Goal: Information Seeking & Learning: Learn about a topic

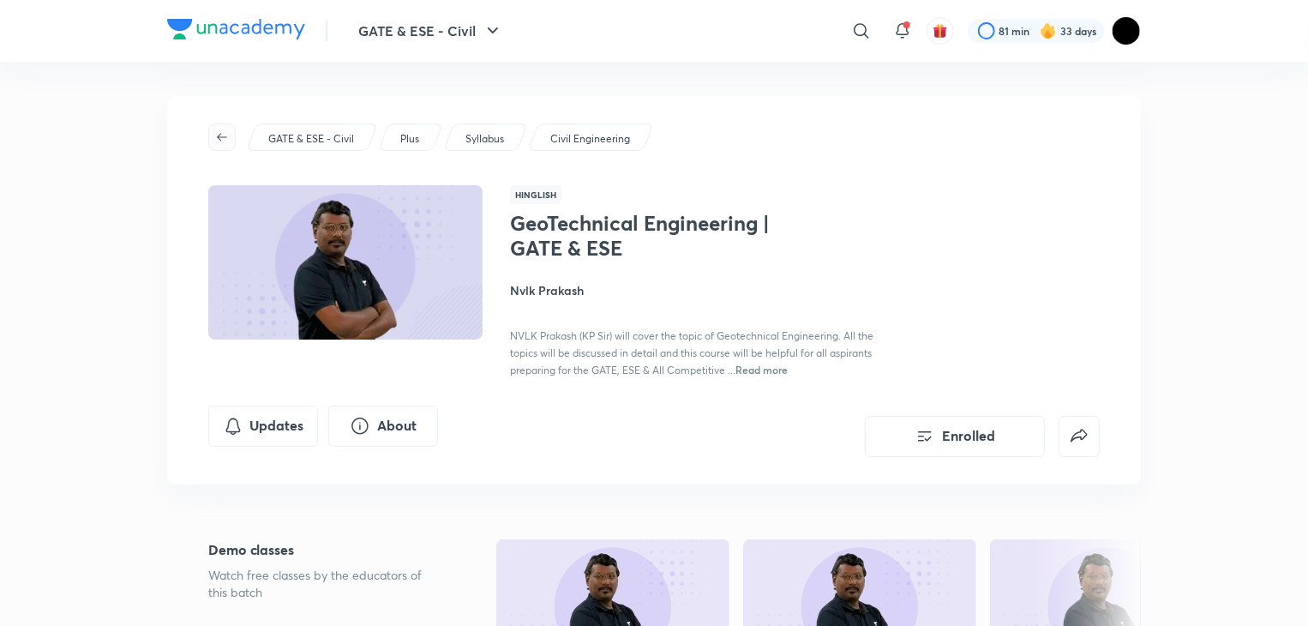
click at [219, 135] on icon "button" at bounding box center [222, 137] width 14 height 14
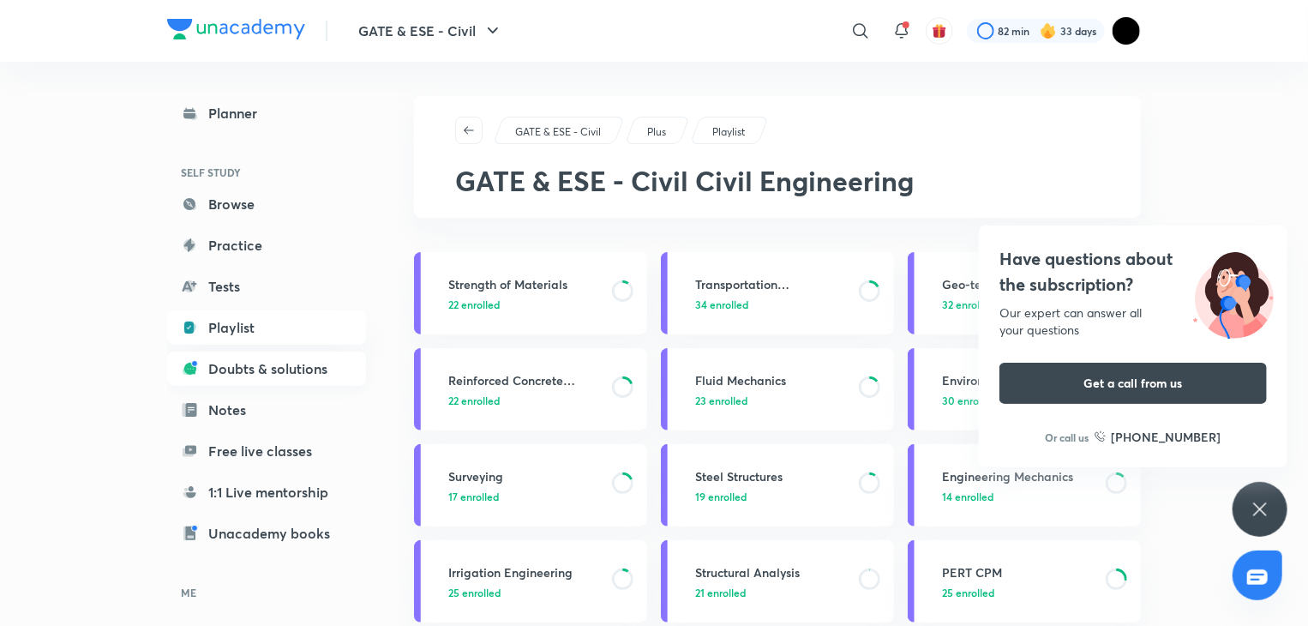
click at [202, 363] on link "Doubts & solutions" at bounding box center [266, 368] width 199 height 34
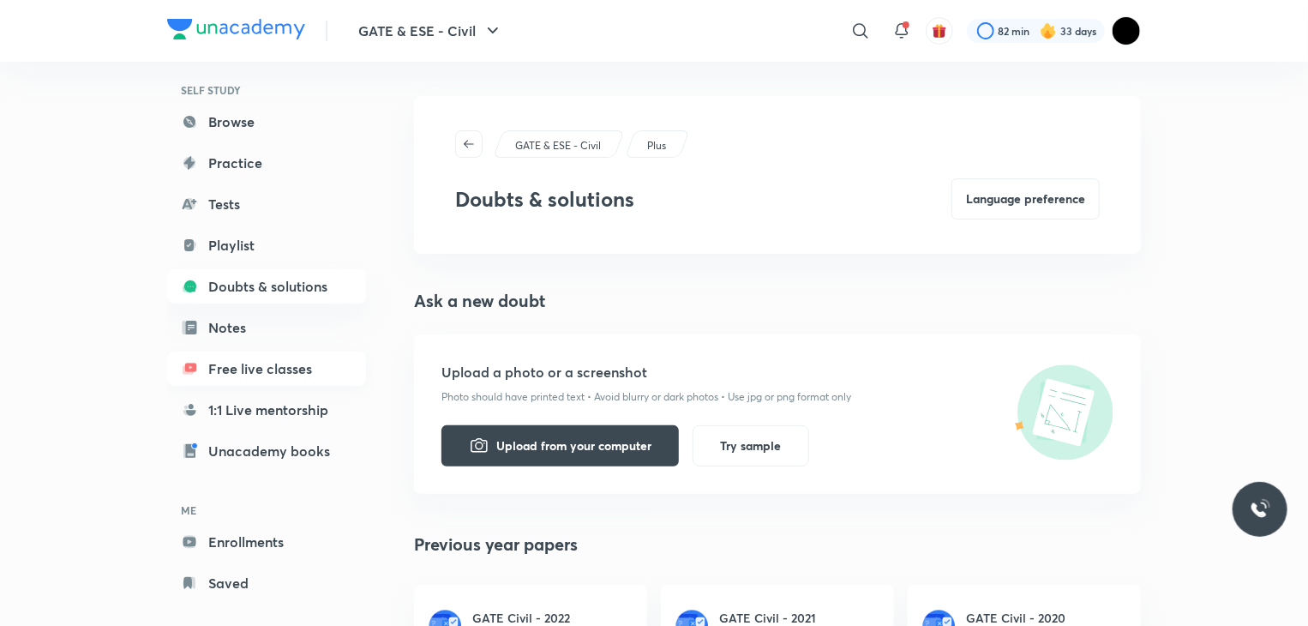
scroll to position [105, 0]
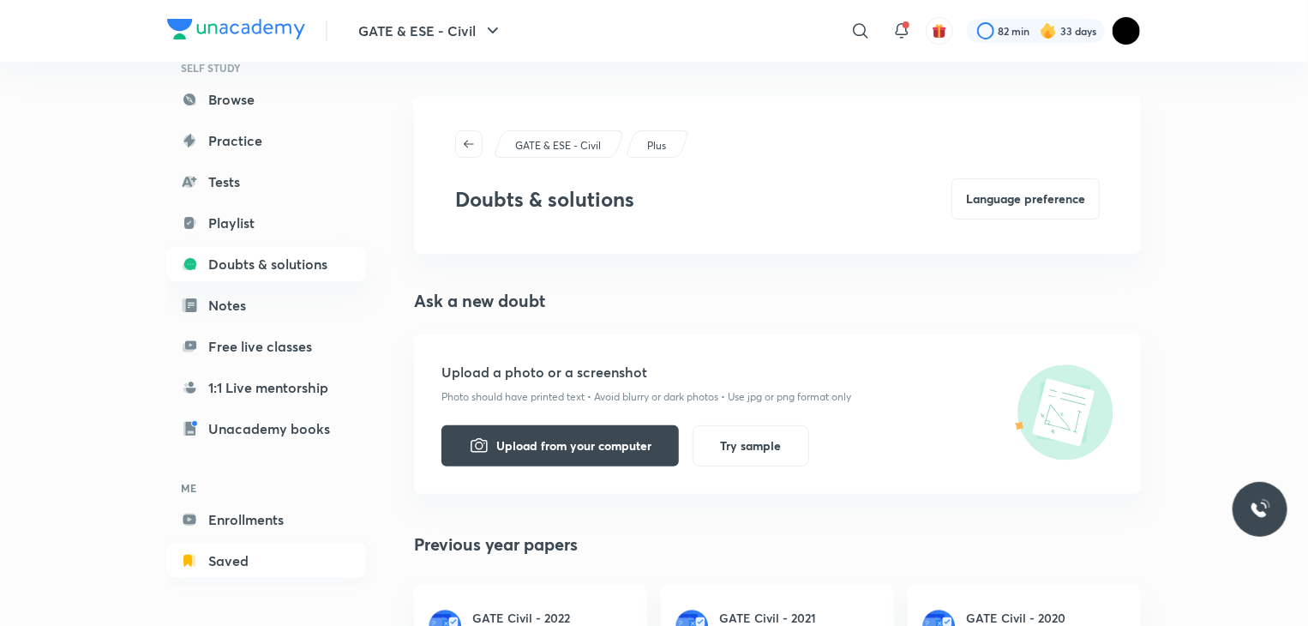
click at [272, 553] on link "Saved" at bounding box center [266, 560] width 199 height 34
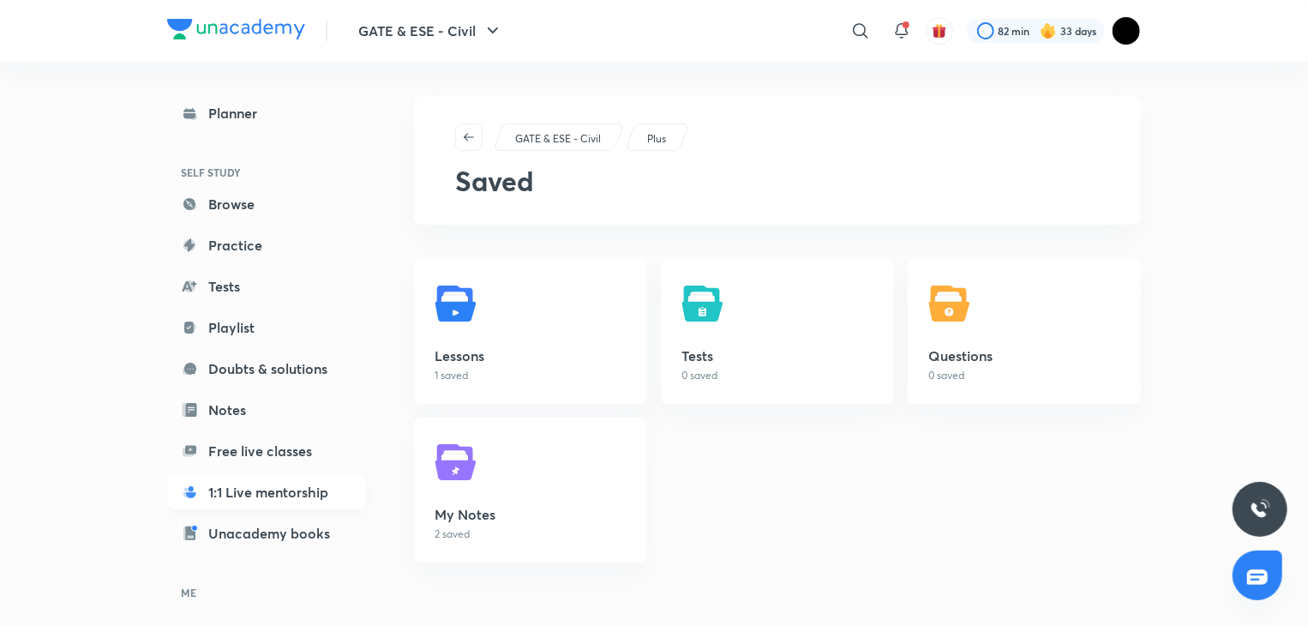
click at [319, 504] on link "1:1 Live mentorship" at bounding box center [266, 492] width 199 height 34
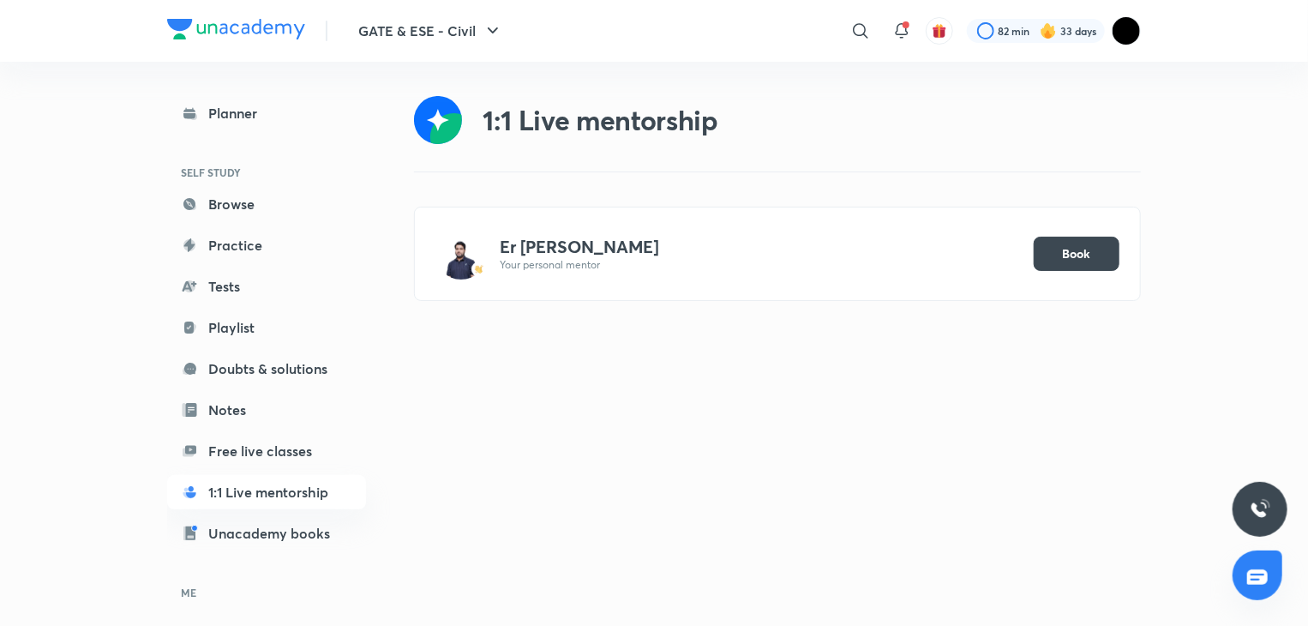
scroll to position [105, 0]
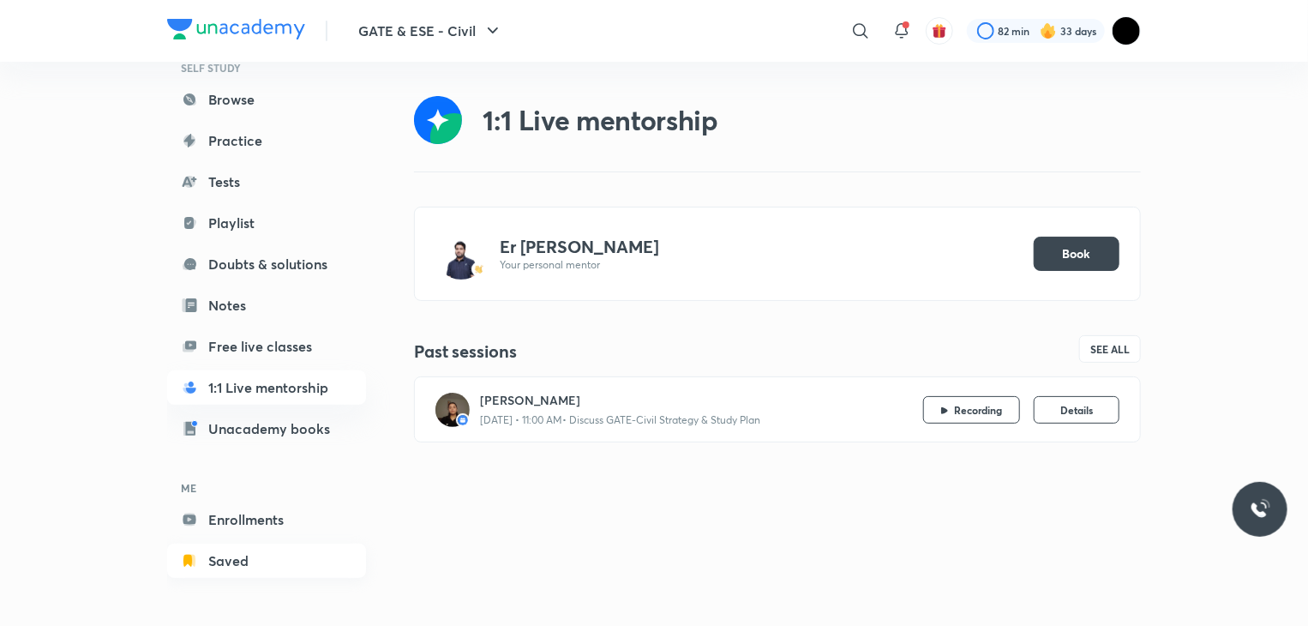
click at [291, 553] on link "Saved" at bounding box center [266, 560] width 199 height 34
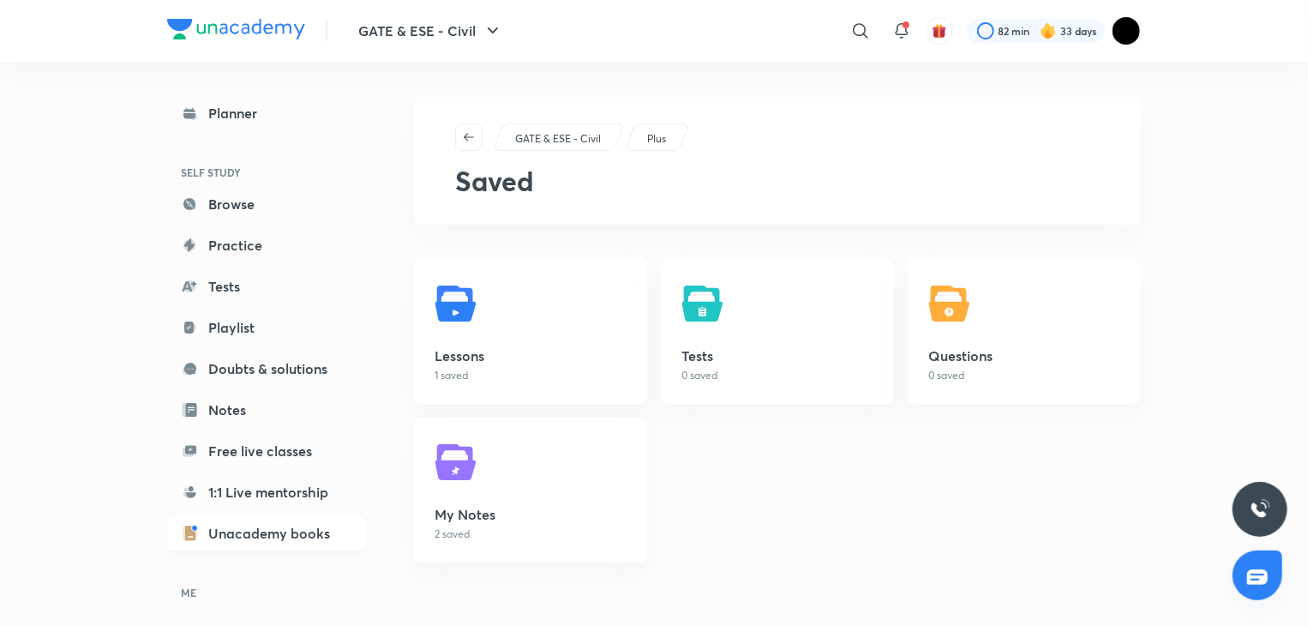
scroll to position [105, 0]
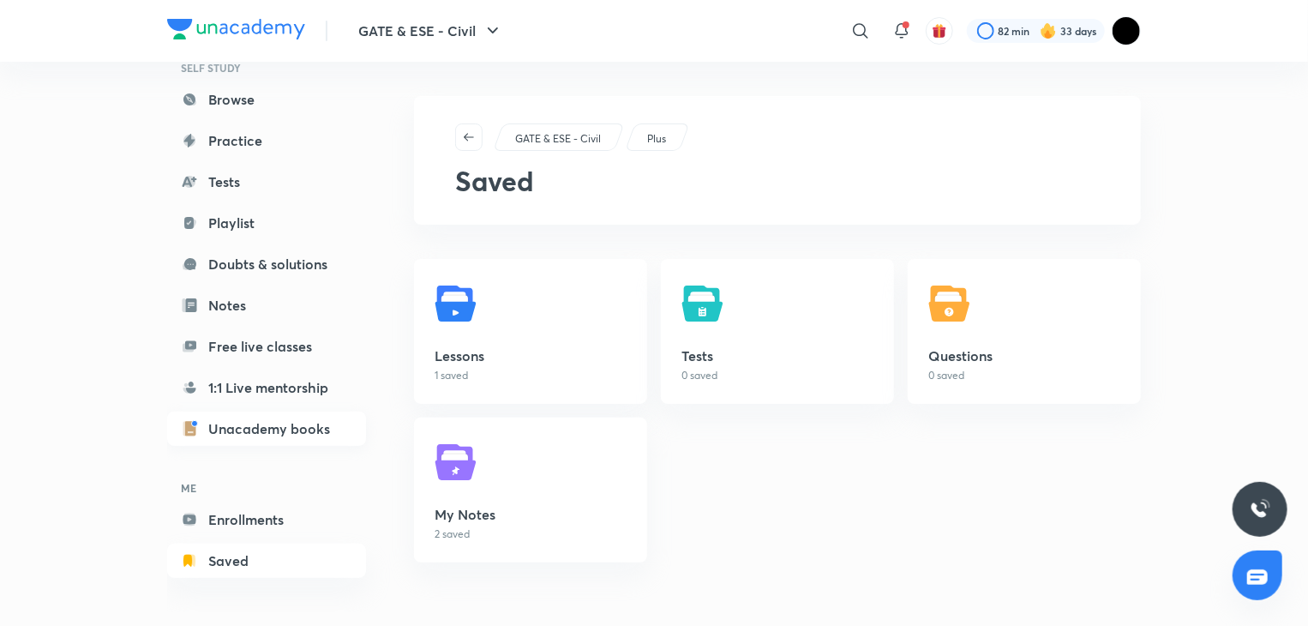
click at [297, 517] on link "Enrollments" at bounding box center [266, 519] width 199 height 34
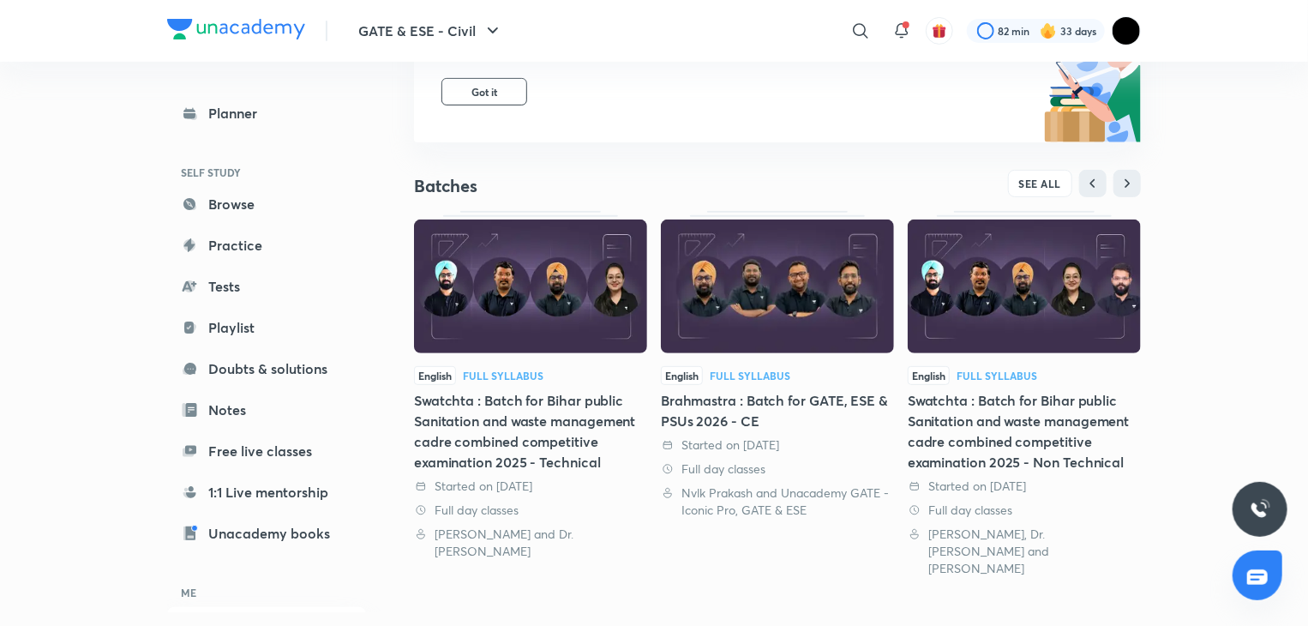
scroll to position [243, 0]
click at [762, 335] on img at bounding box center [777, 286] width 233 height 134
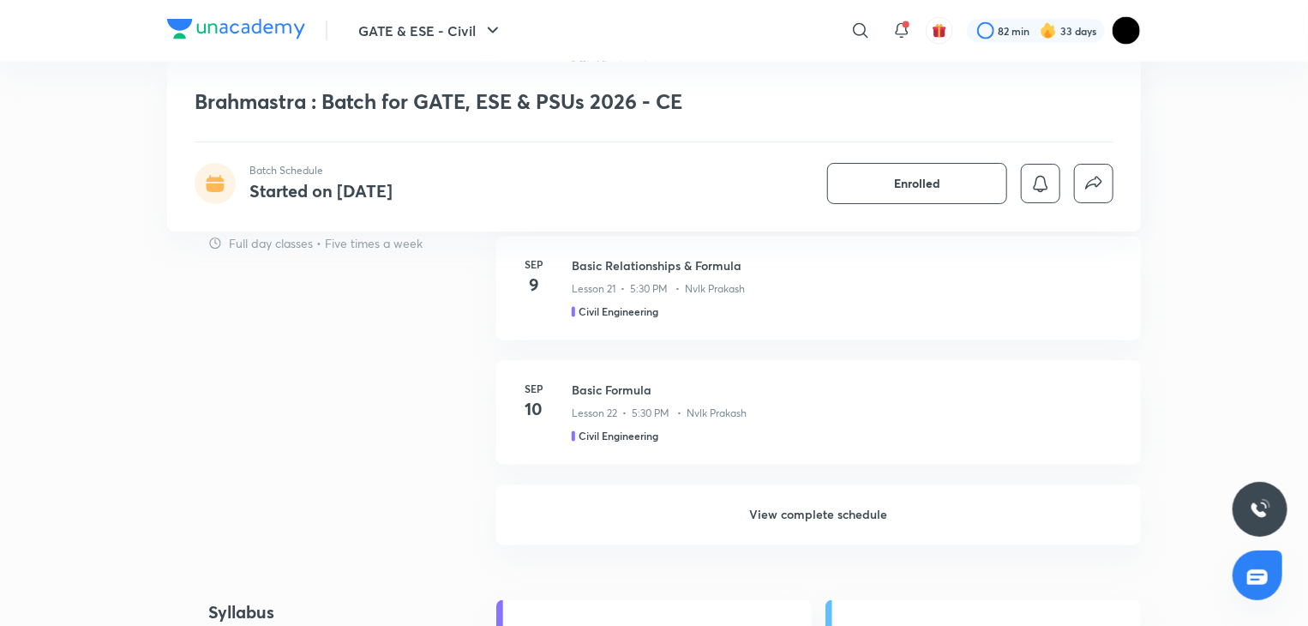
scroll to position [1396, 0]
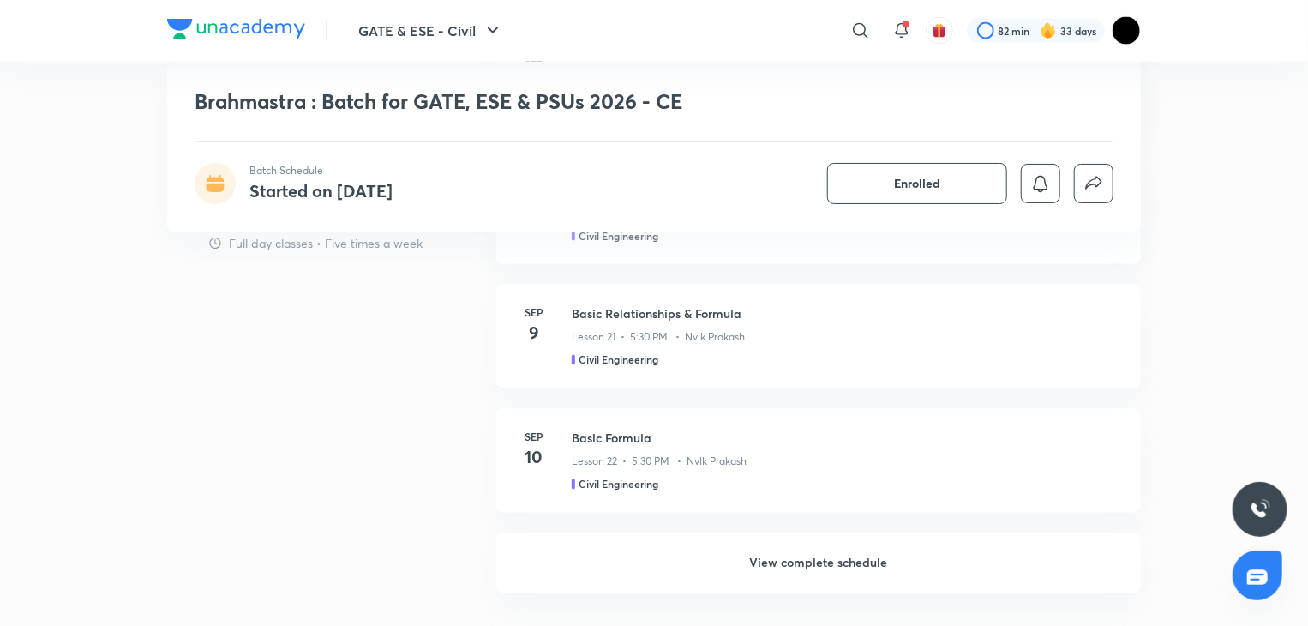
click at [805, 560] on h6 "View complete schedule" at bounding box center [818, 563] width 645 height 60
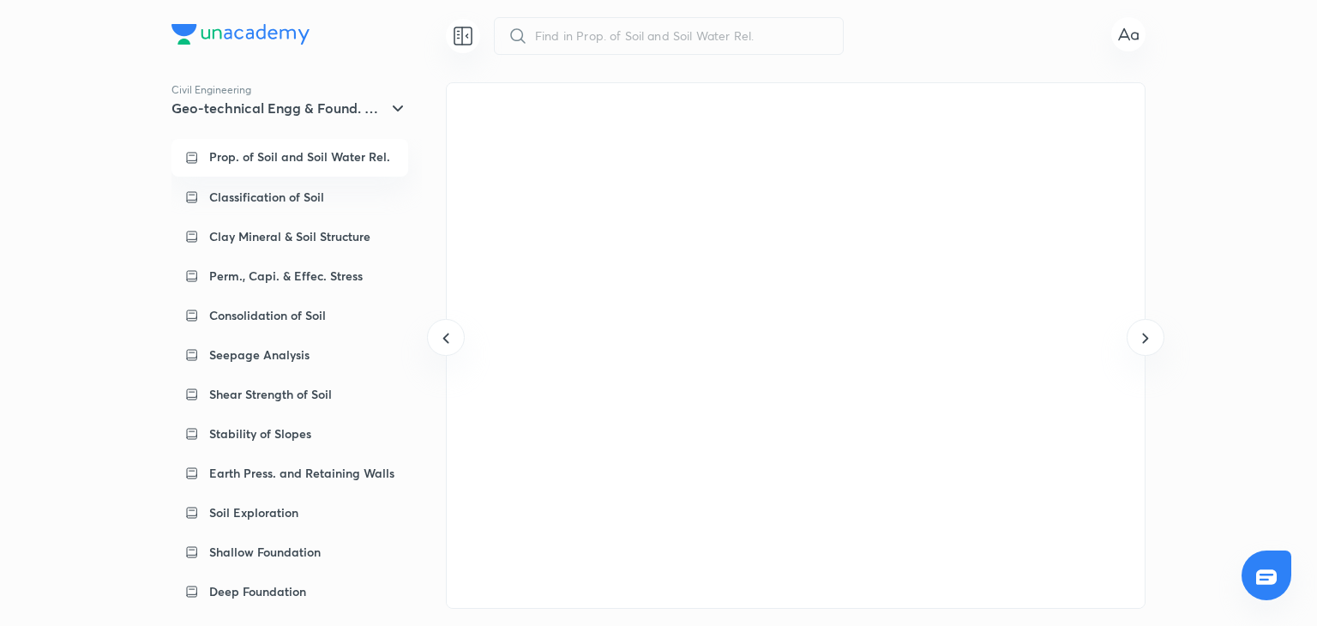
scroll to position [0, 30703]
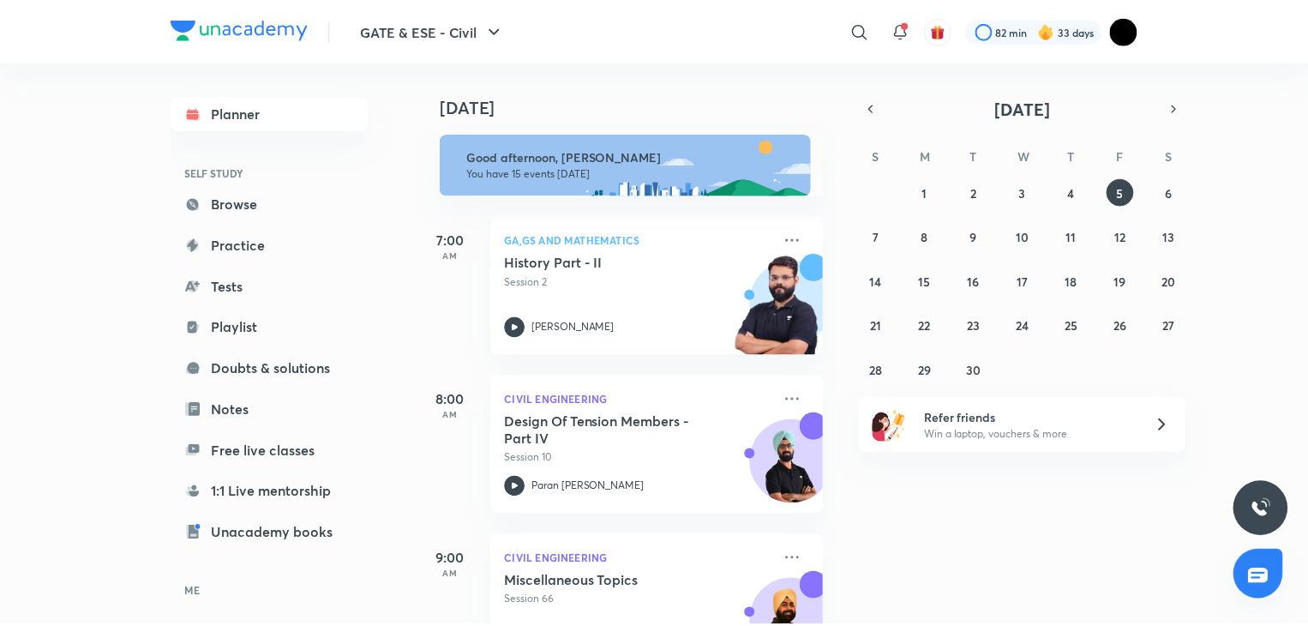
scroll to position [105, 0]
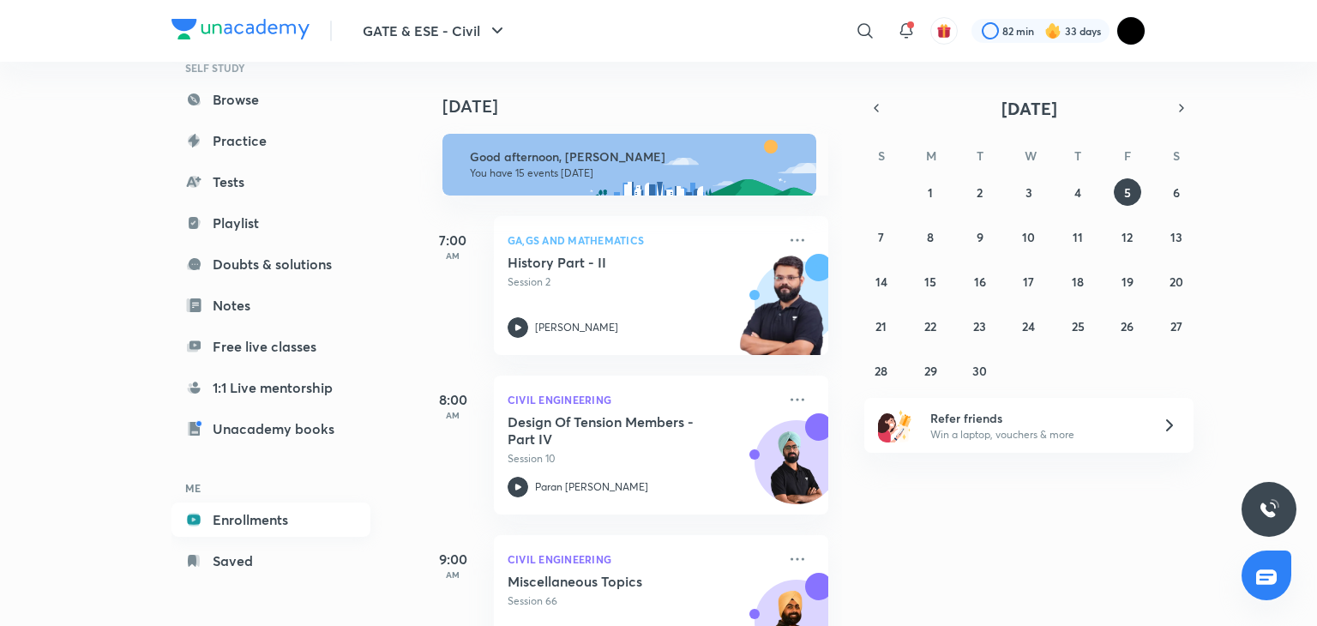
click at [243, 521] on link "Enrollments" at bounding box center [270, 519] width 199 height 34
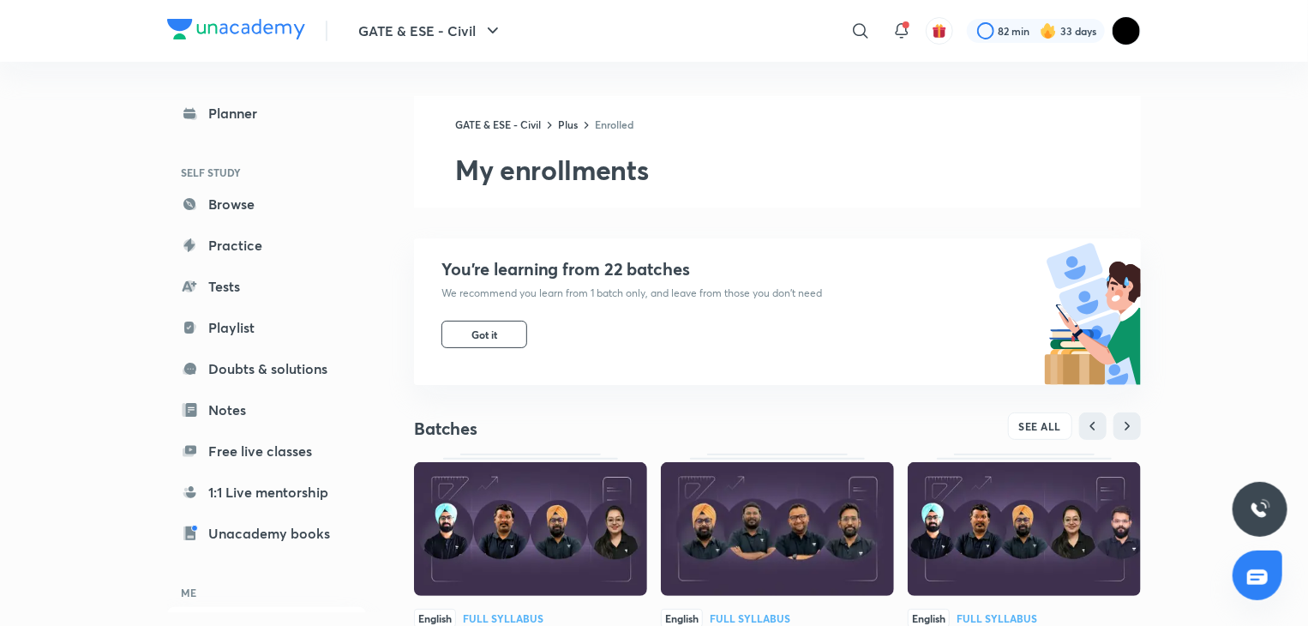
scroll to position [219, 0]
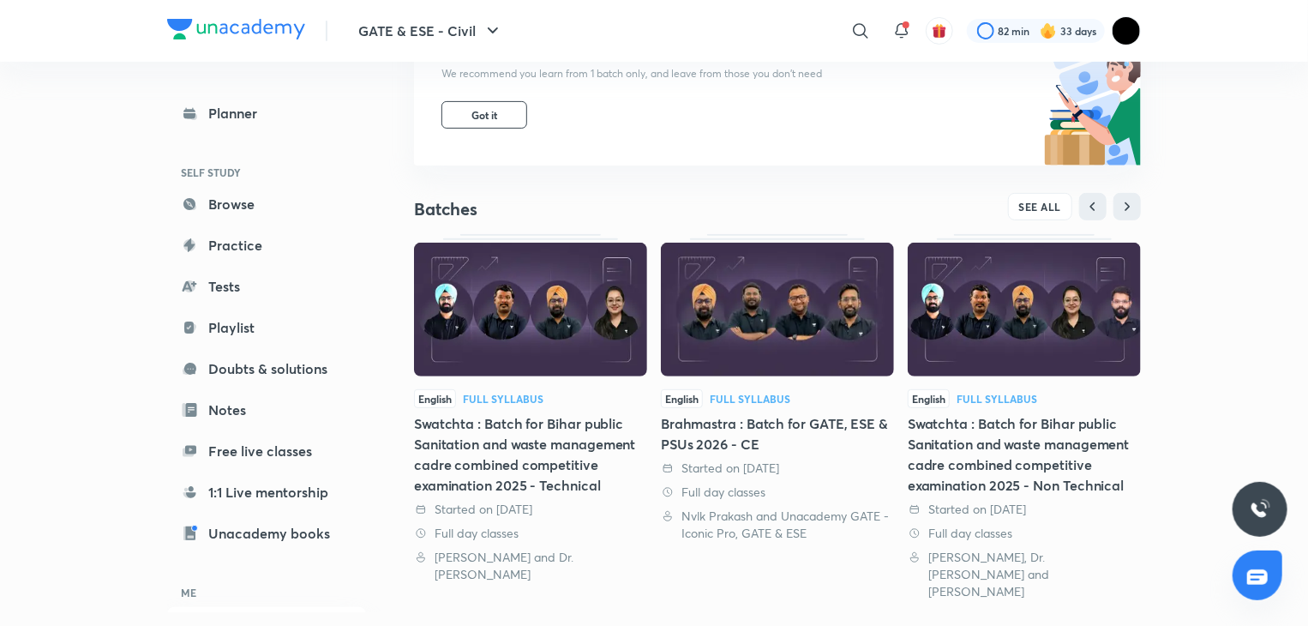
click at [696, 255] on img at bounding box center [777, 310] width 233 height 134
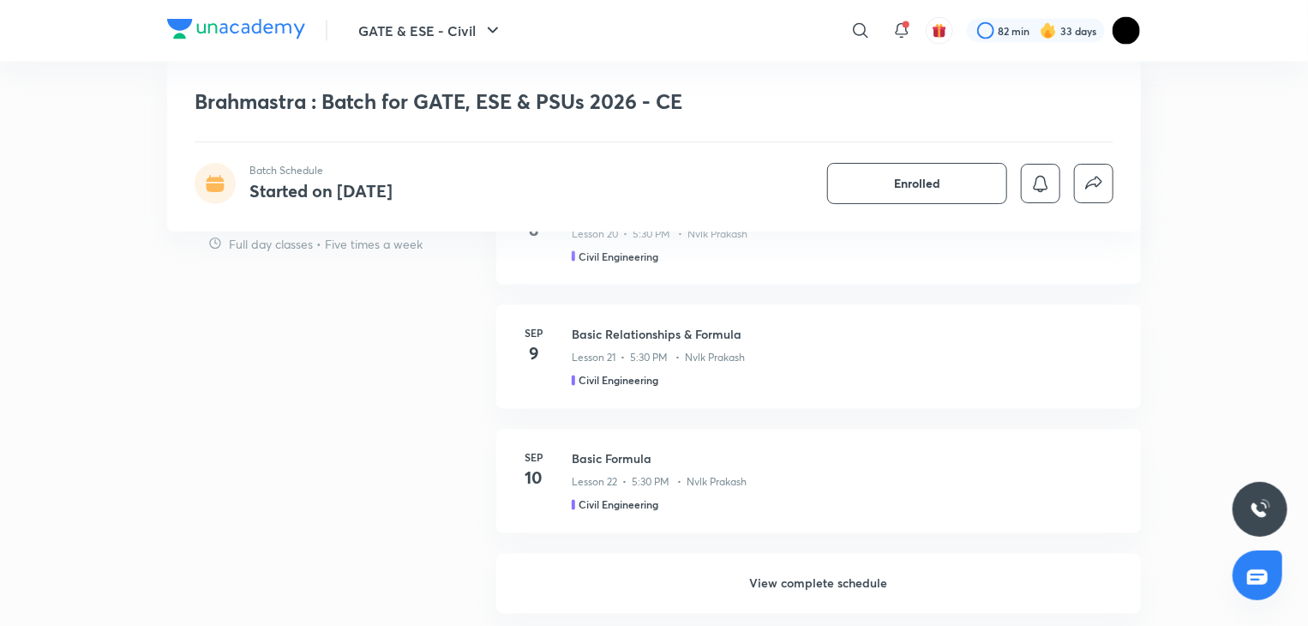
scroll to position [1377, 0]
click at [955, 189] on button "Enrolled" at bounding box center [917, 183] width 180 height 41
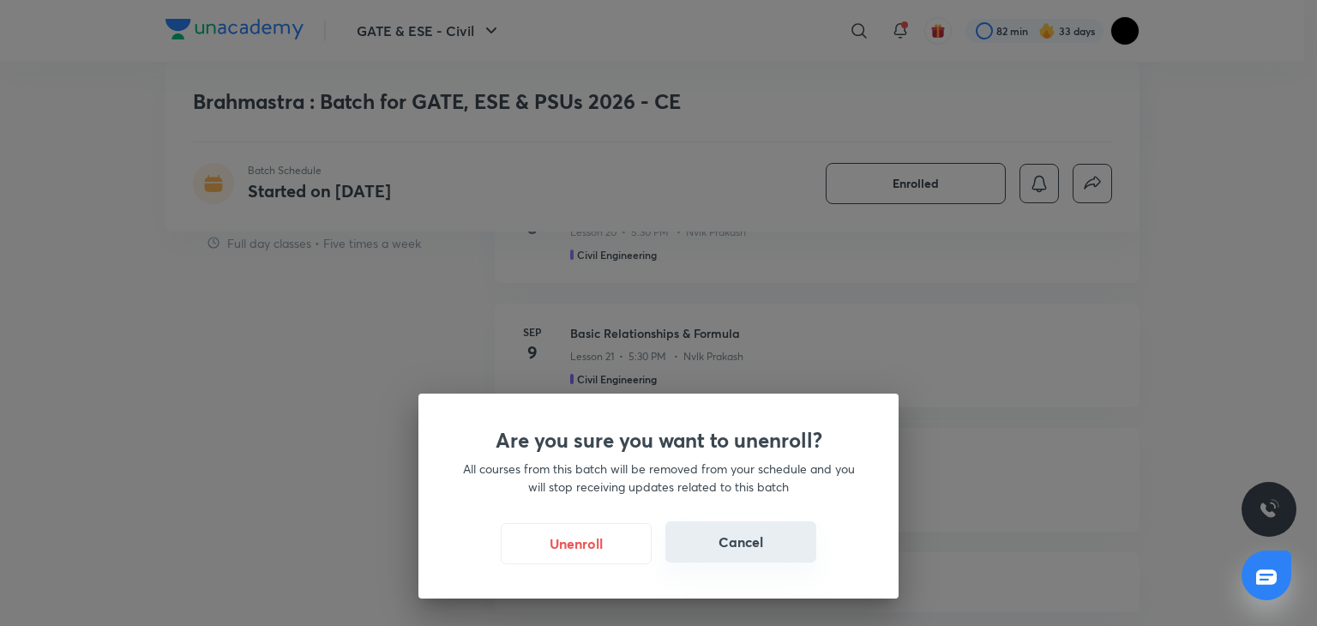
click at [717, 561] on button "Cancel" at bounding box center [740, 541] width 151 height 41
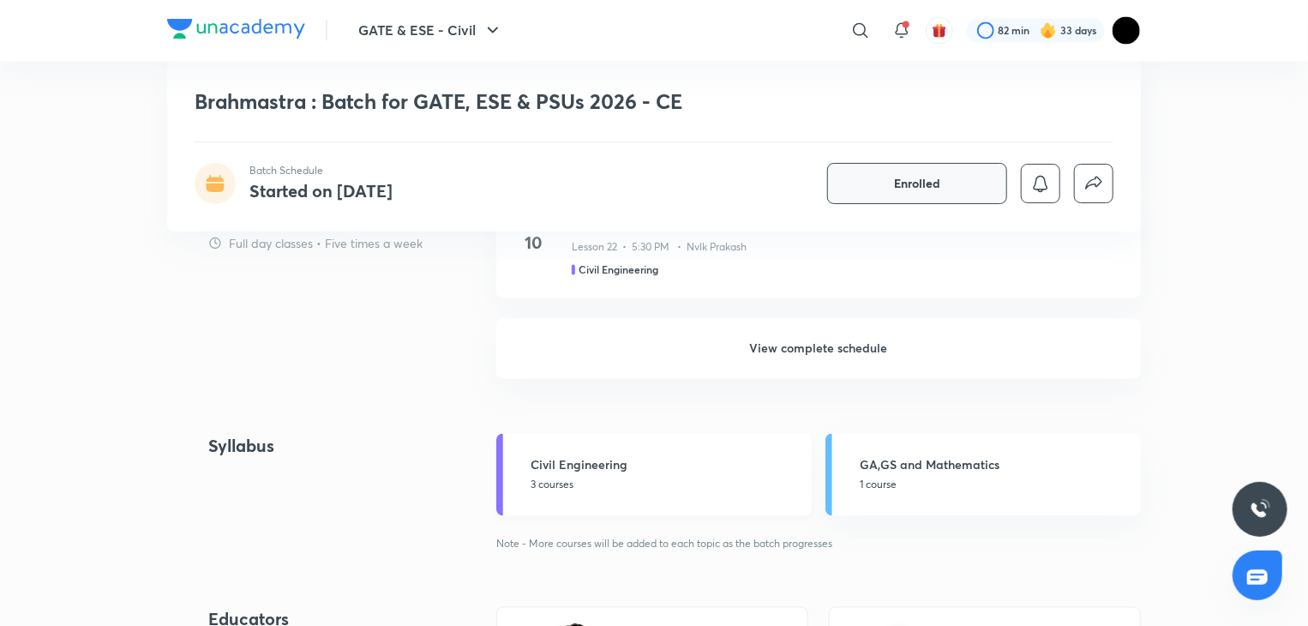
scroll to position [1612, 0]
click at [842, 335] on h6 "View complete schedule" at bounding box center [818, 347] width 645 height 60
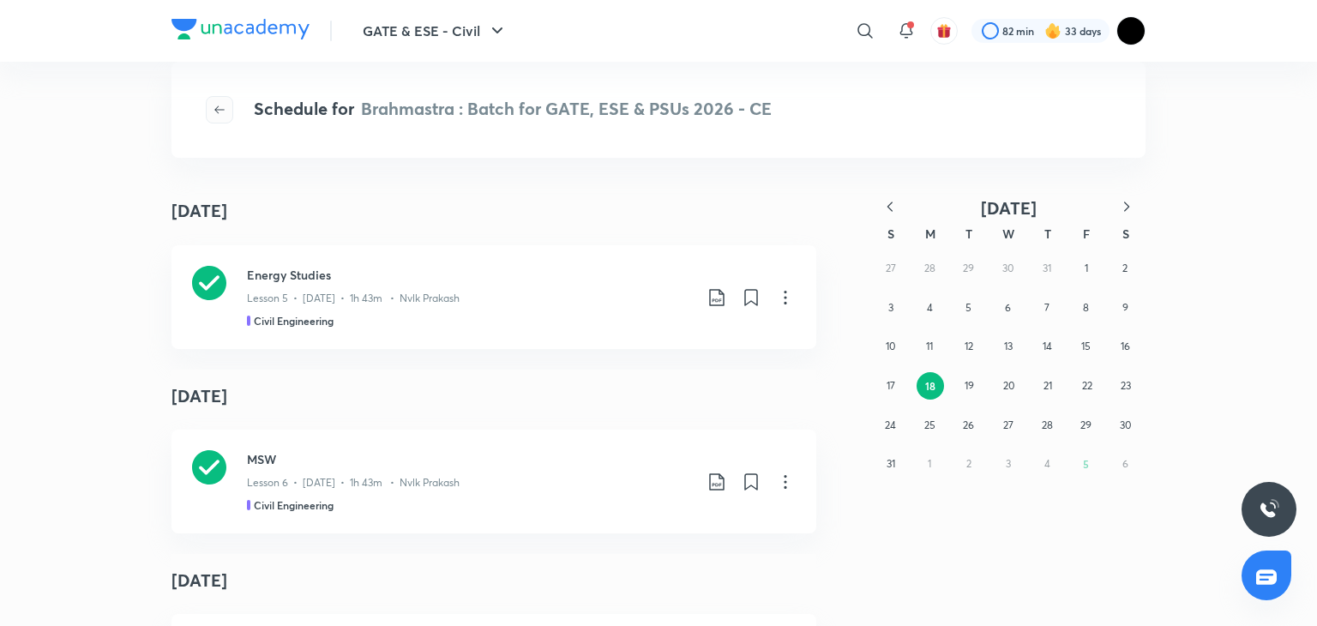
click at [231, 117] on button "button" at bounding box center [219, 109] width 27 height 27
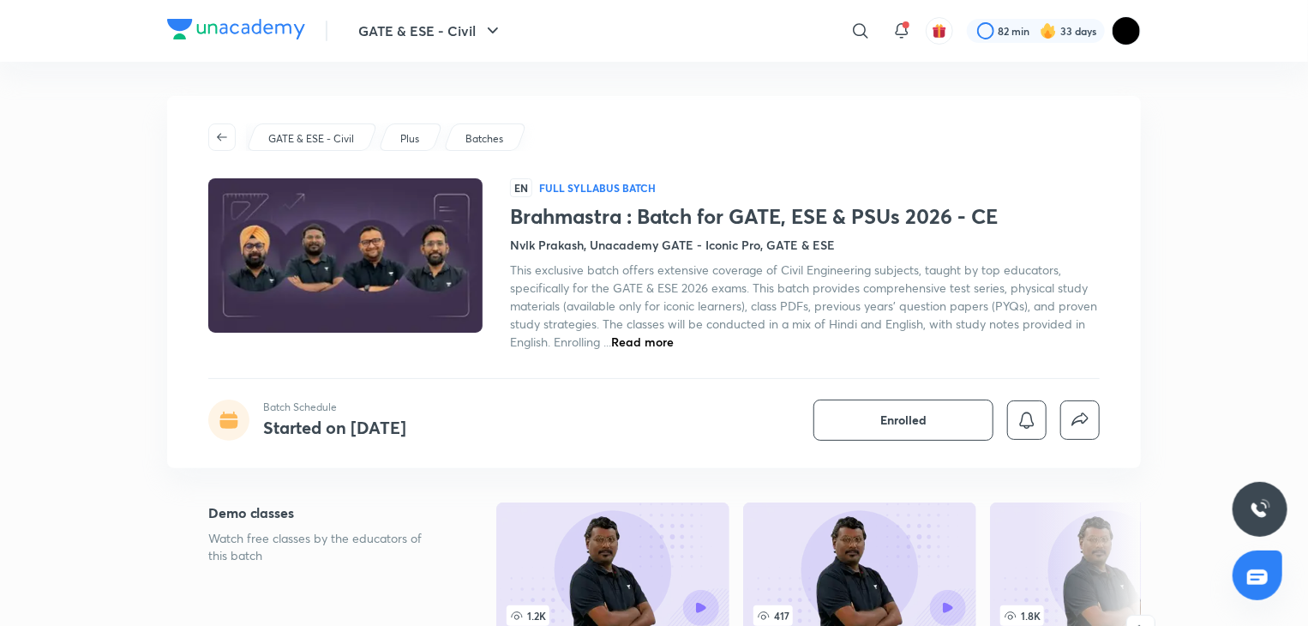
click at [442, 323] on img at bounding box center [345, 256] width 279 height 158
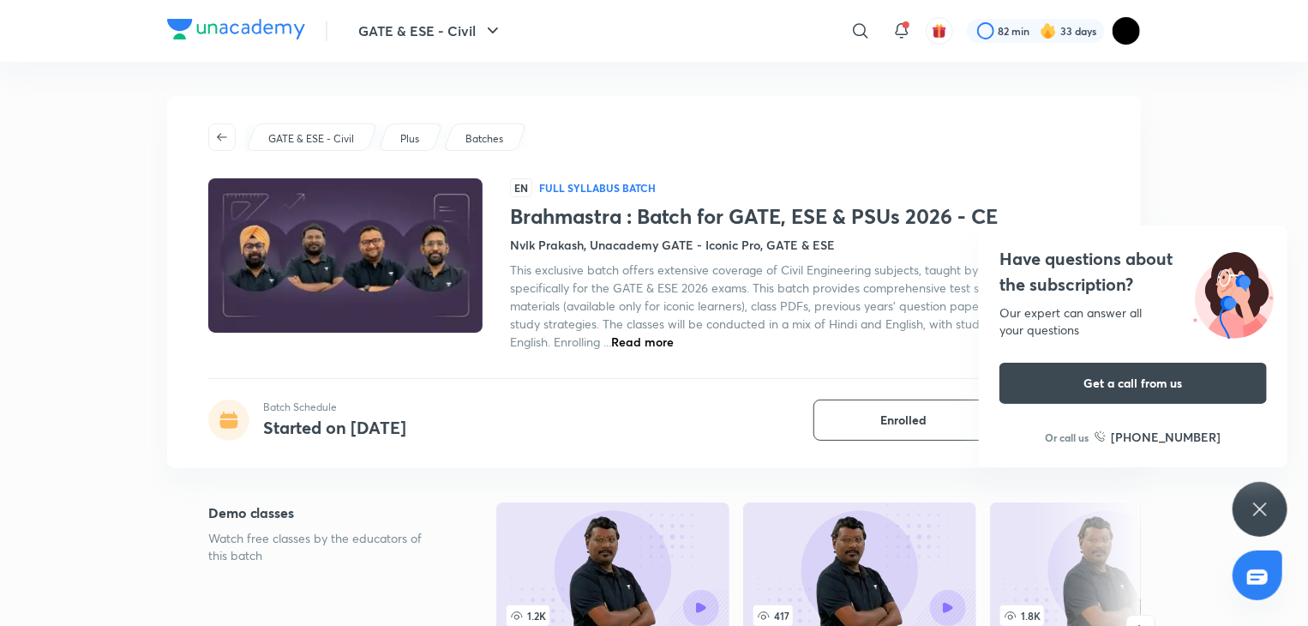
click at [634, 446] on div "GATE & ESE - Civil Plus Batches EN Full Syllabus Batch Brahmastra : Batch for G…" at bounding box center [654, 282] width 974 height 372
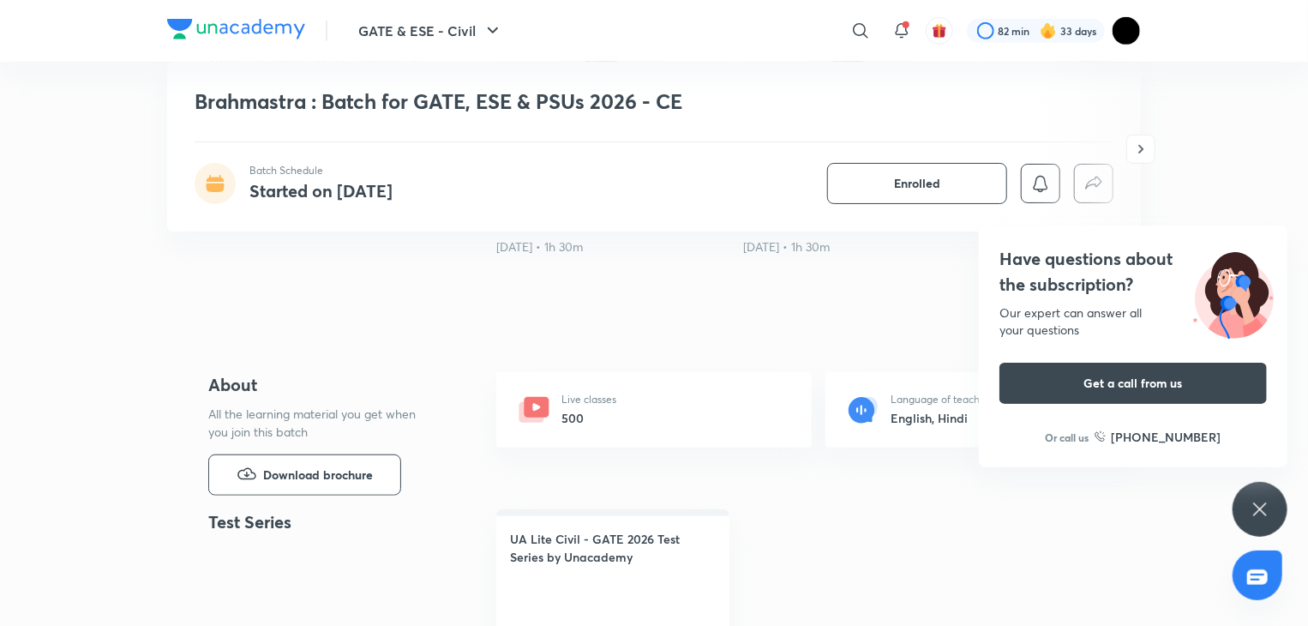
scroll to position [479, 0]
drag, startPoint x: 634, startPoint y: 446, endPoint x: 573, endPoint y: 385, distance: 86.1
click at [573, 385] on div "Live classes 500" at bounding box center [653, 410] width 315 height 75
click at [808, 393] on div "Live classes 500" at bounding box center [653, 410] width 315 height 75
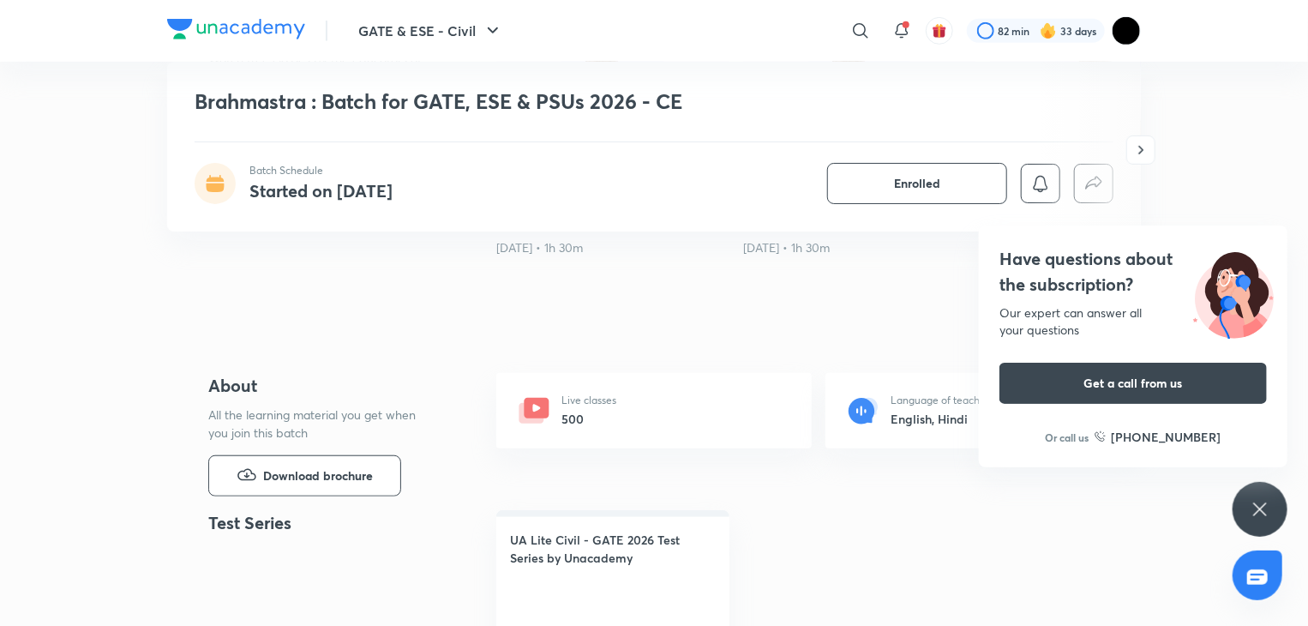
click at [808, 393] on div "Live classes 500" at bounding box center [653, 410] width 315 height 75
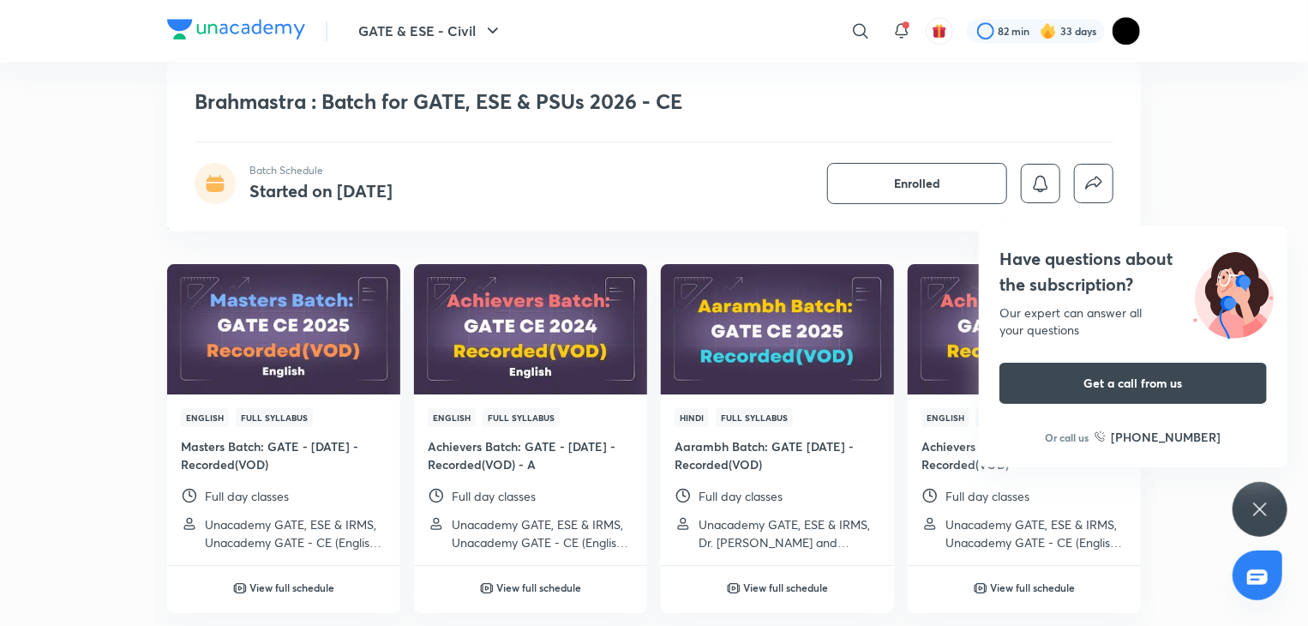
scroll to position [2767, 0]
click at [1270, 501] on icon at bounding box center [1260, 509] width 21 height 21
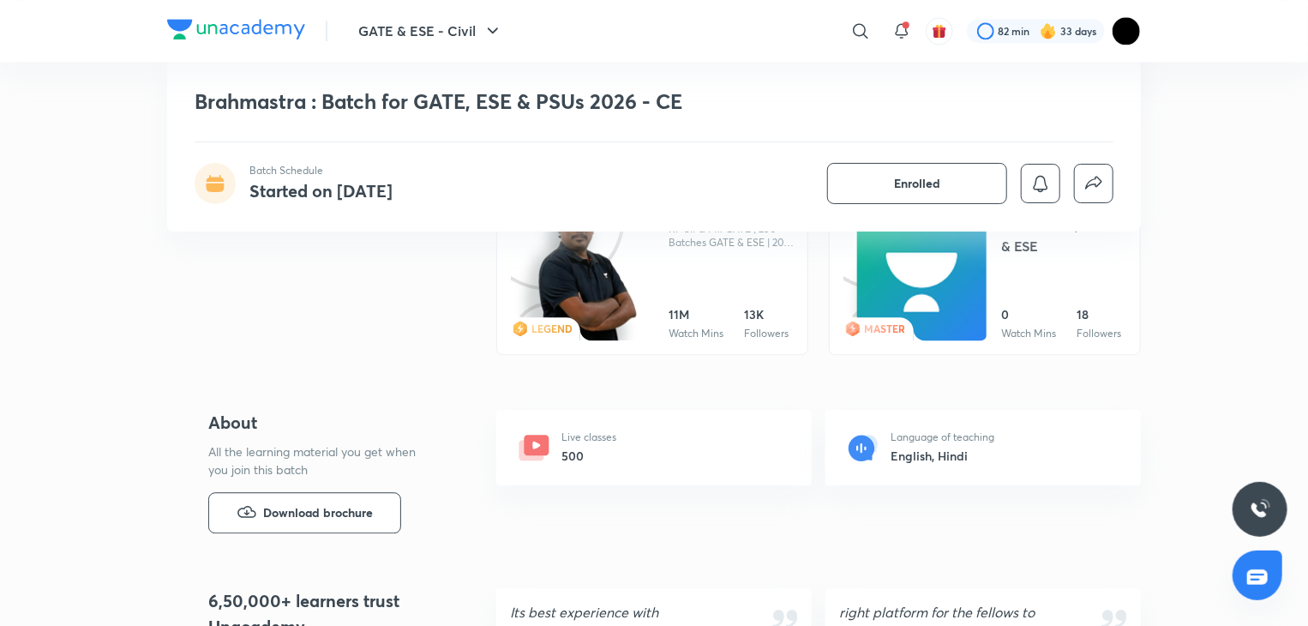
scroll to position [1802, 0]
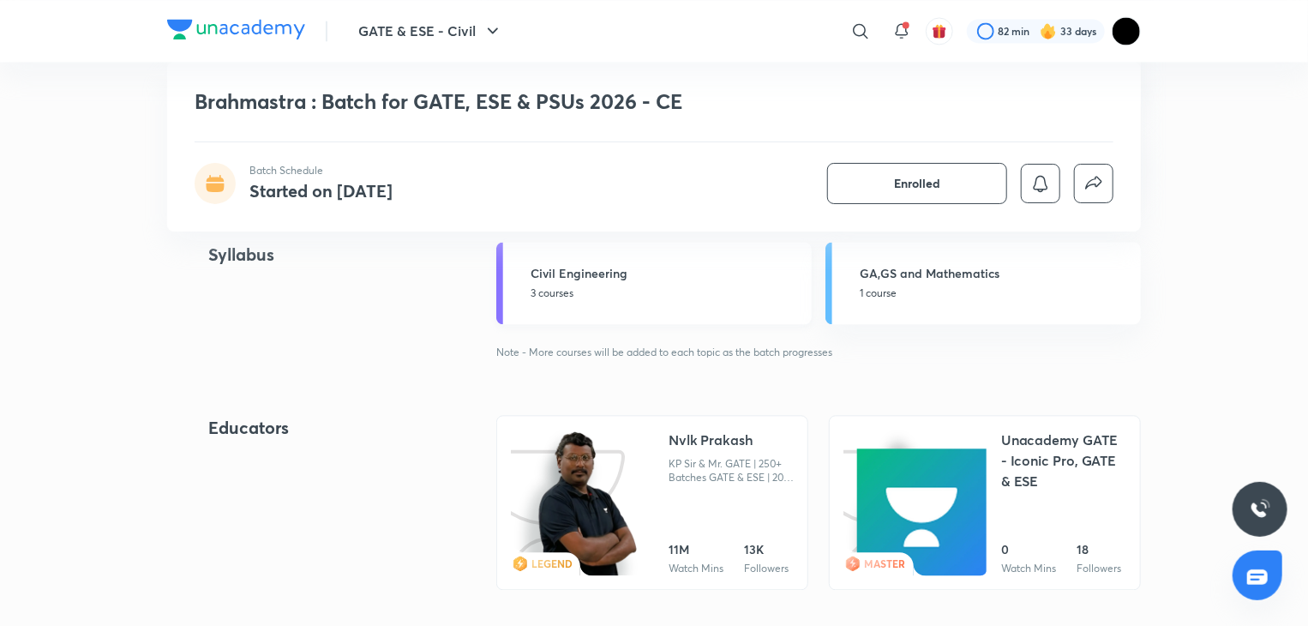
click at [623, 291] on p "3 courses" at bounding box center [666, 292] width 271 height 15
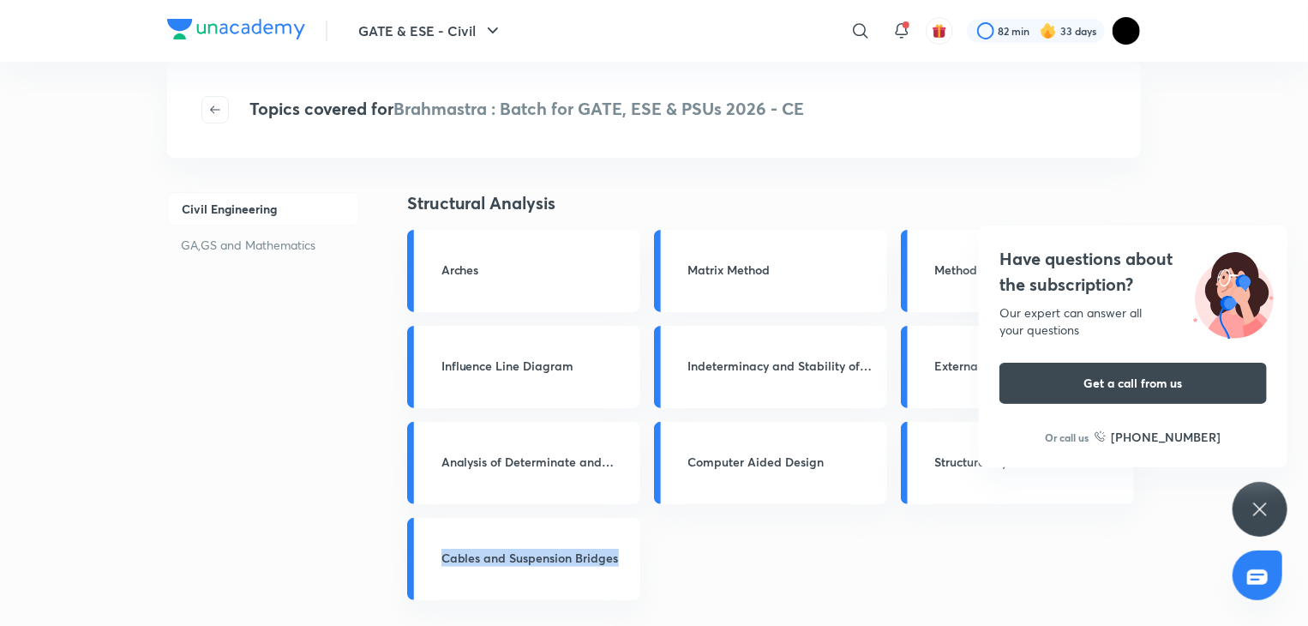
drag, startPoint x: 1245, startPoint y: 477, endPoint x: 1246, endPoint y: 503, distance: 26.6
click at [1246, 503] on div "Have questions about the subscription? Our expert can answer all your questions…" at bounding box center [1260, 509] width 55 height 55
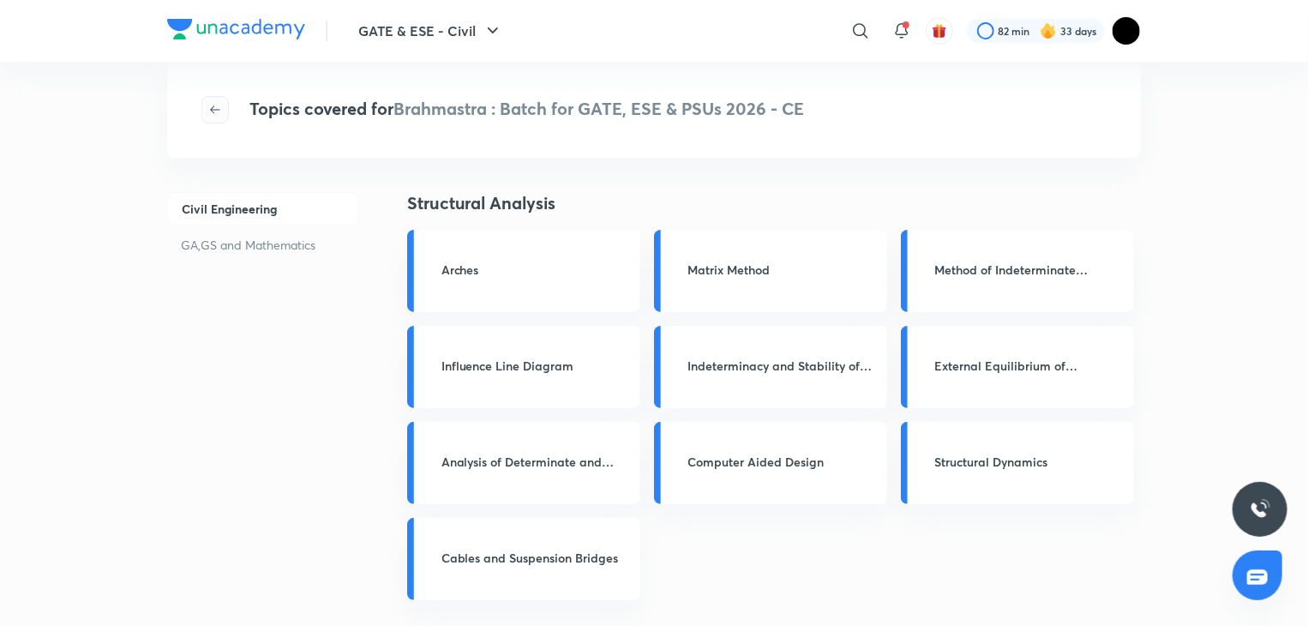
click at [221, 103] on icon "button" at bounding box center [215, 110] width 14 height 14
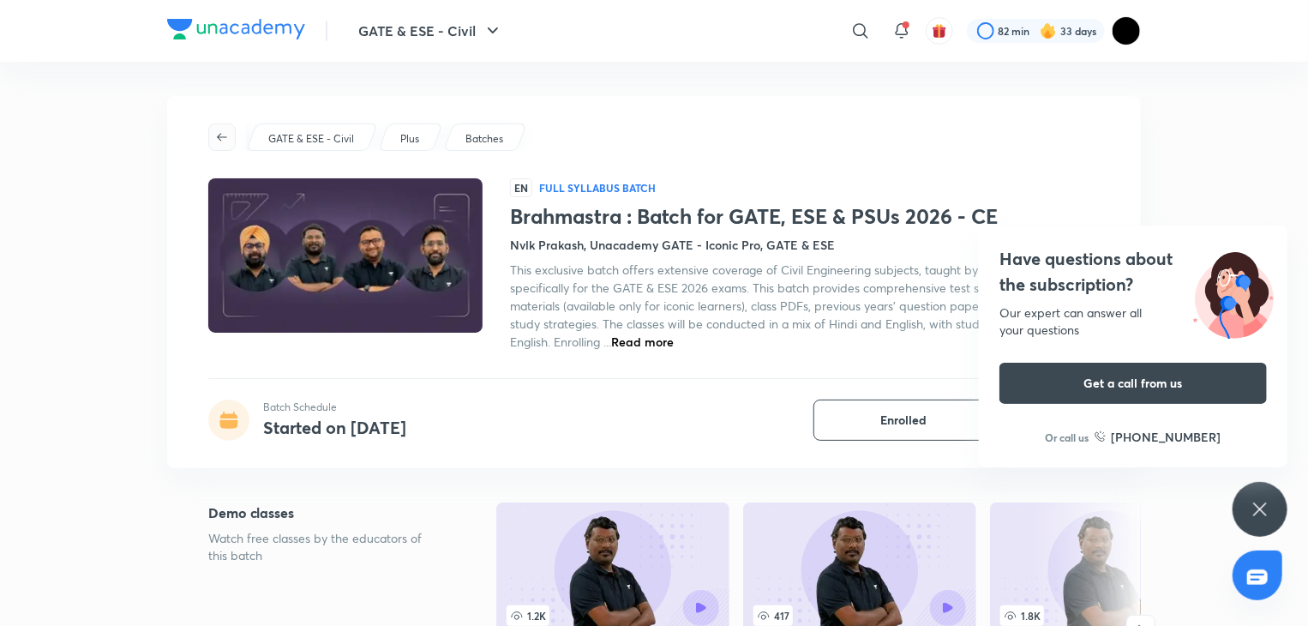
click at [215, 138] on icon "button" at bounding box center [222, 137] width 14 height 14
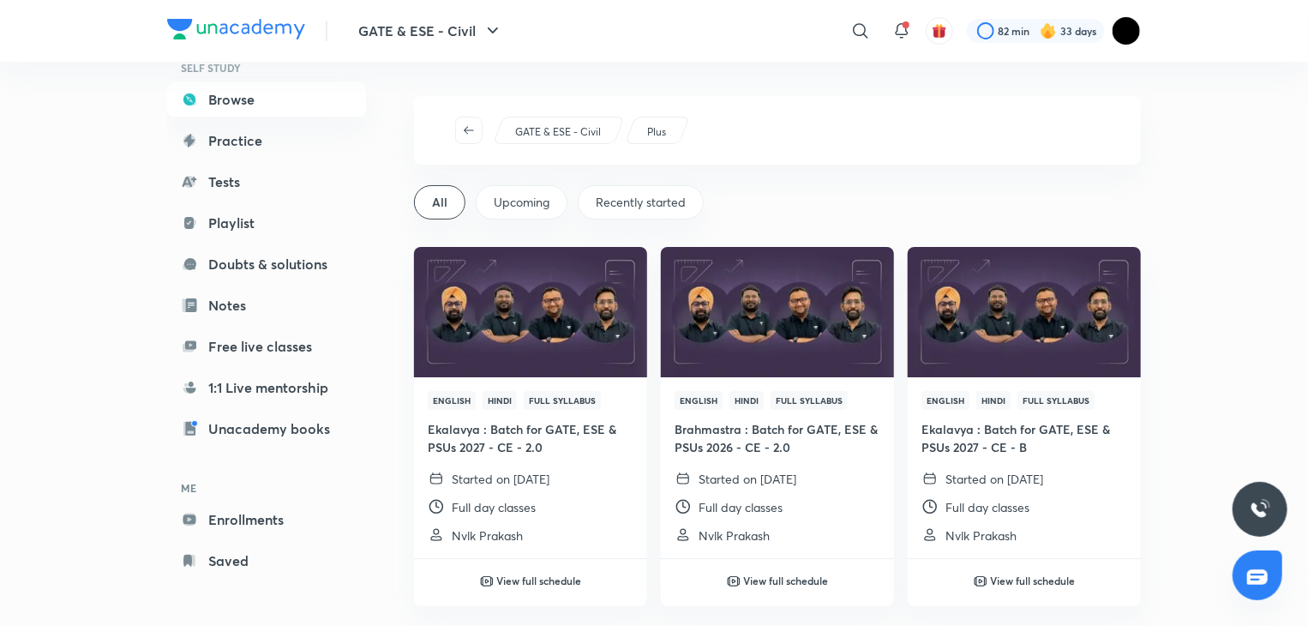
scroll to position [102, 0]
click at [262, 519] on link "Enrollments" at bounding box center [266, 522] width 199 height 34
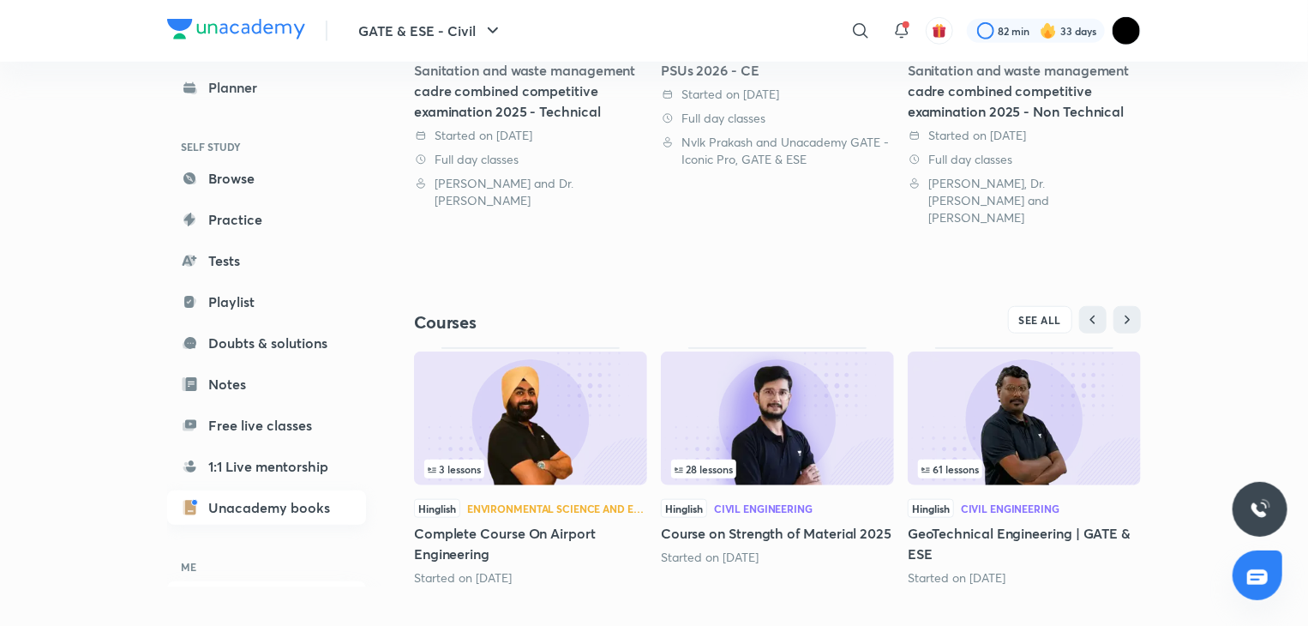
scroll to position [105, 0]
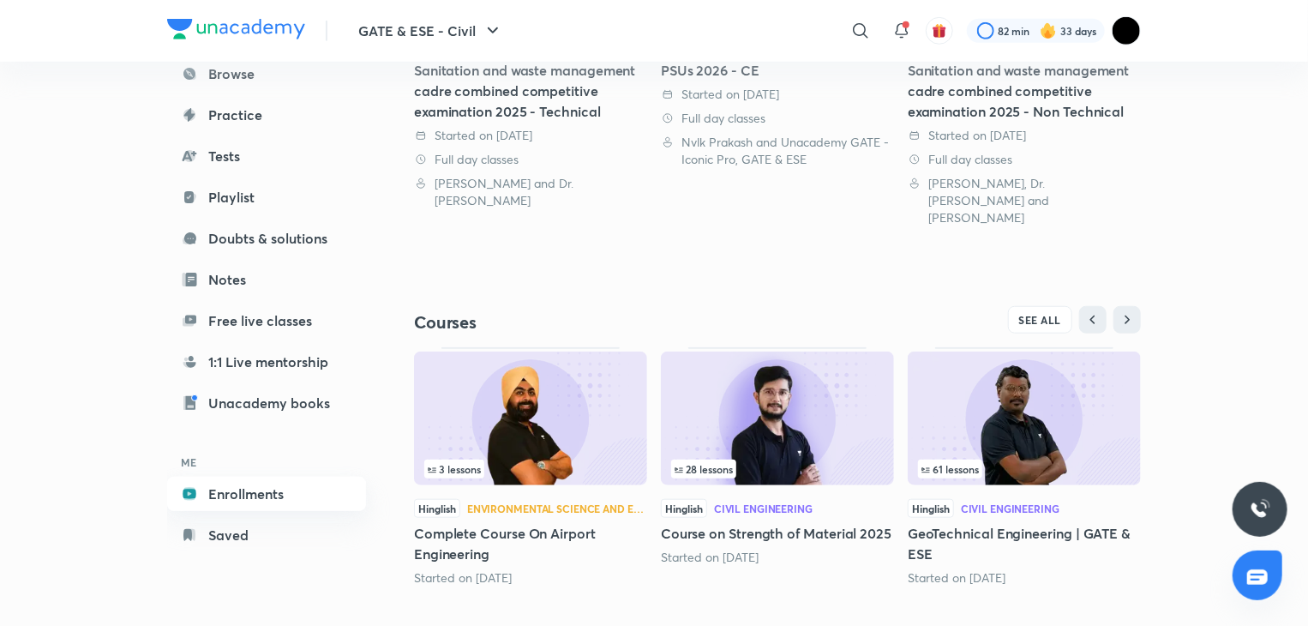
click at [259, 483] on link "Enrollments" at bounding box center [266, 494] width 199 height 34
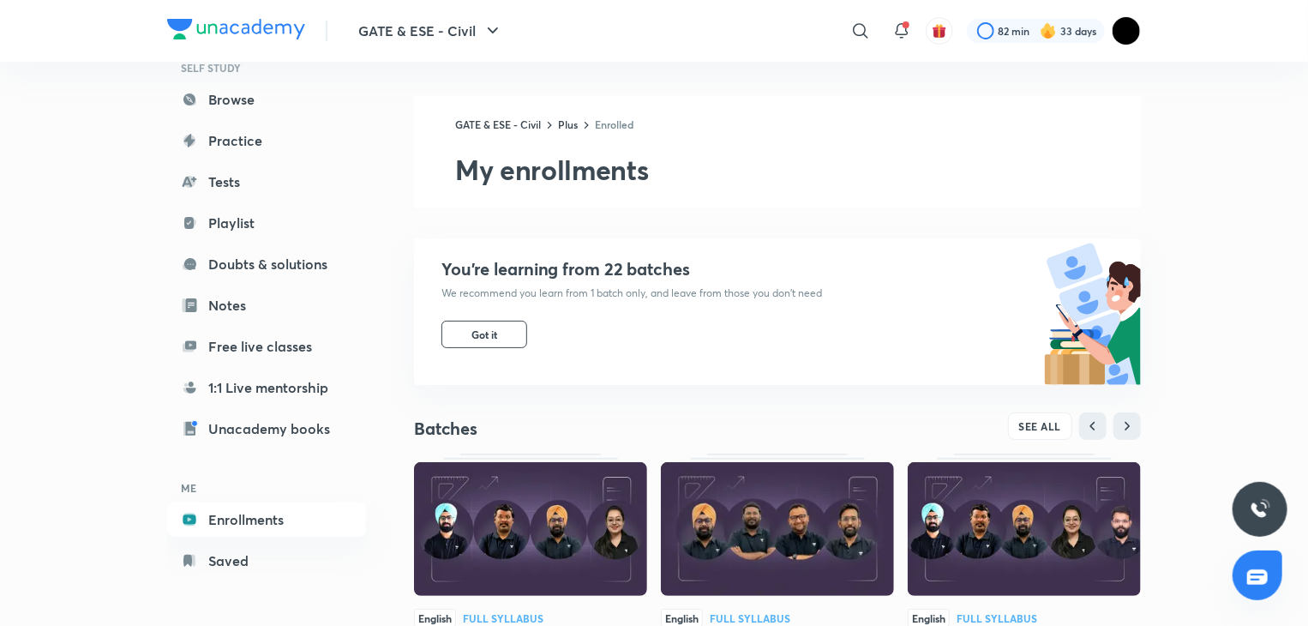
scroll to position [593, 0]
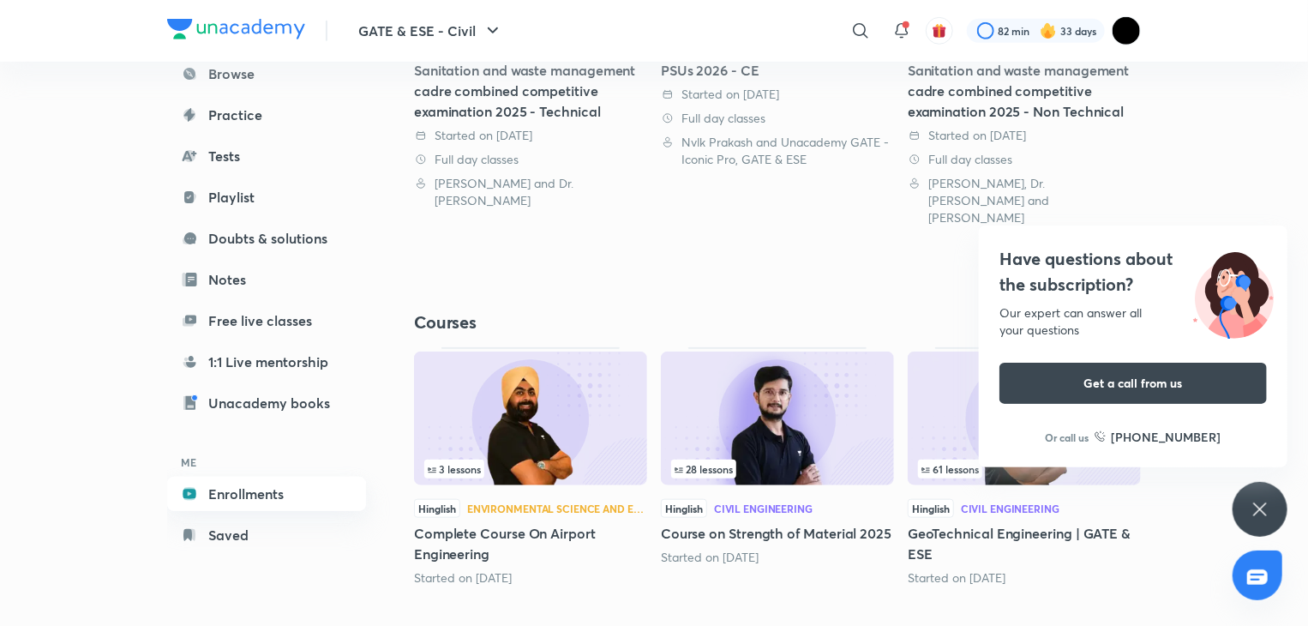
click at [286, 477] on link "Enrollments" at bounding box center [266, 494] width 199 height 34
click at [1252, 499] on icon at bounding box center [1260, 509] width 21 height 21
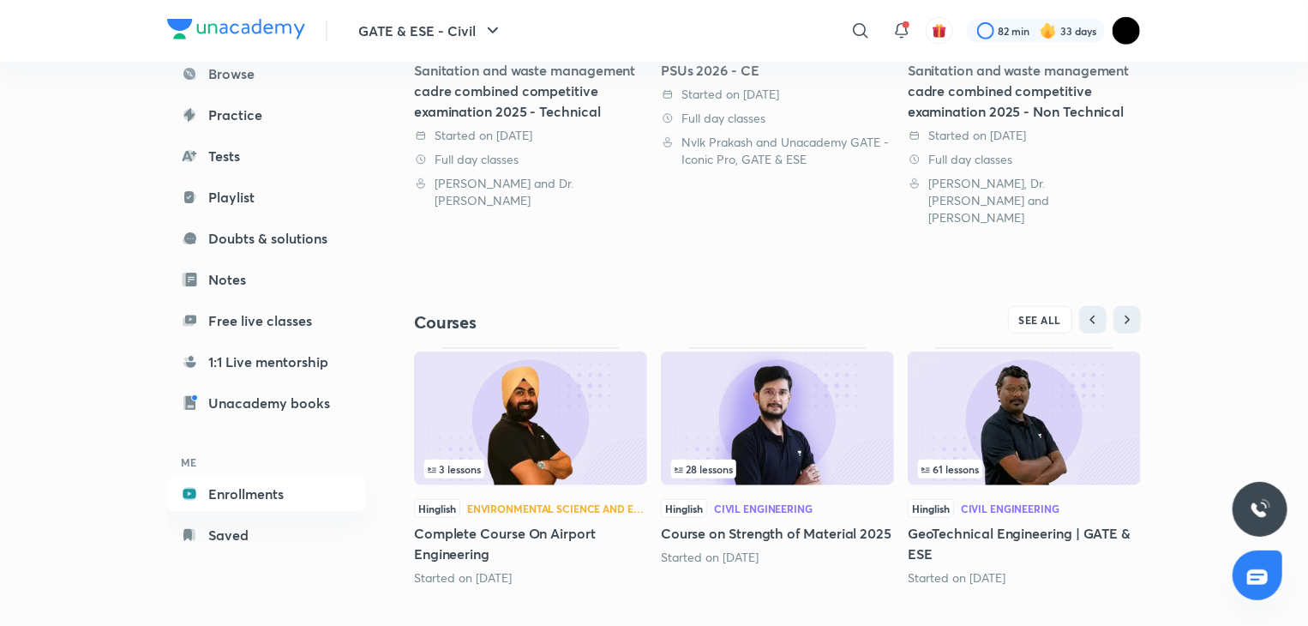
scroll to position [0, 0]
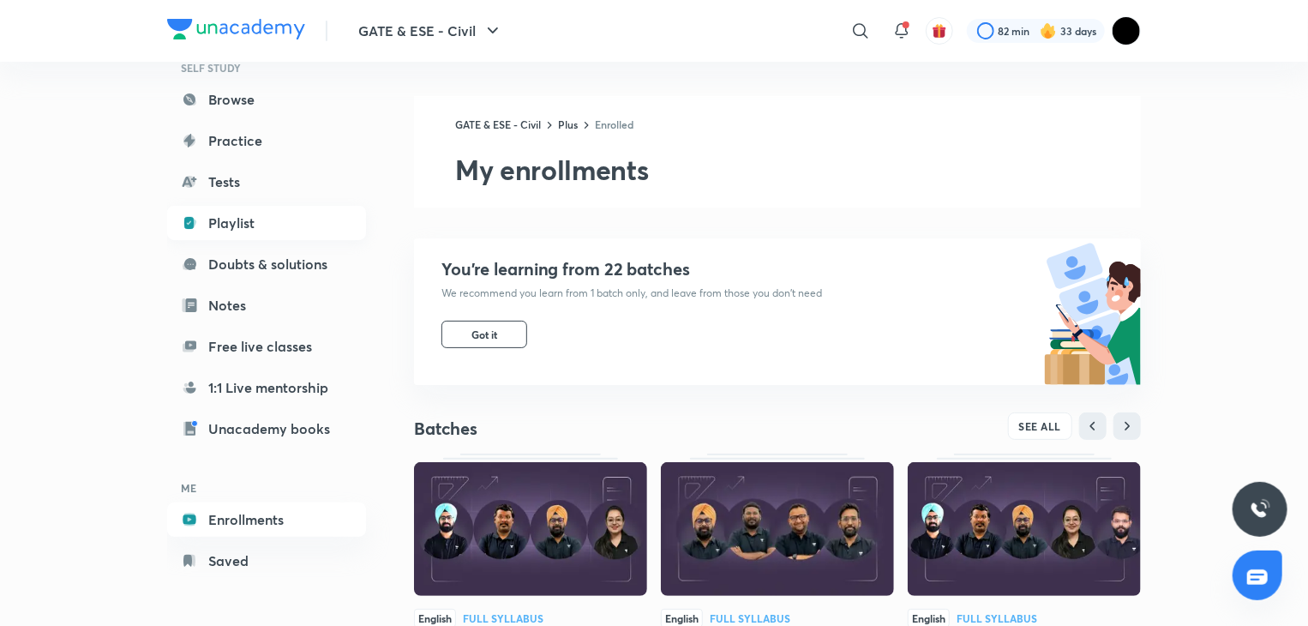
click at [236, 230] on link "Playlist" at bounding box center [266, 223] width 199 height 34
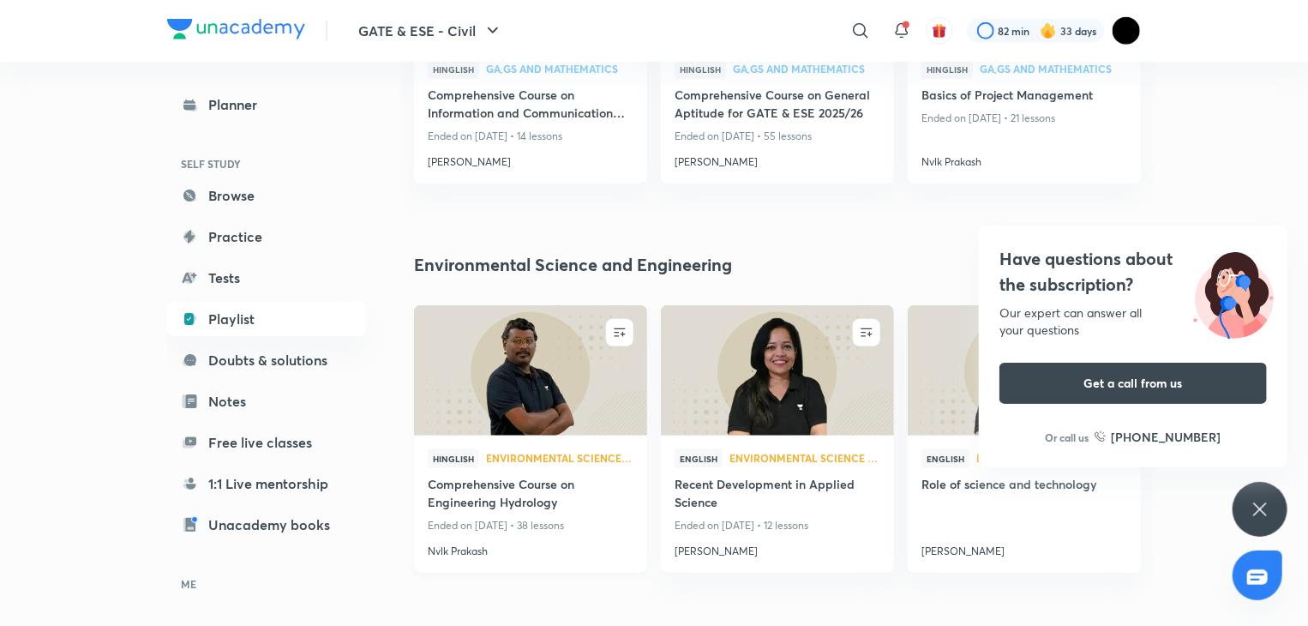
scroll to position [907, 0]
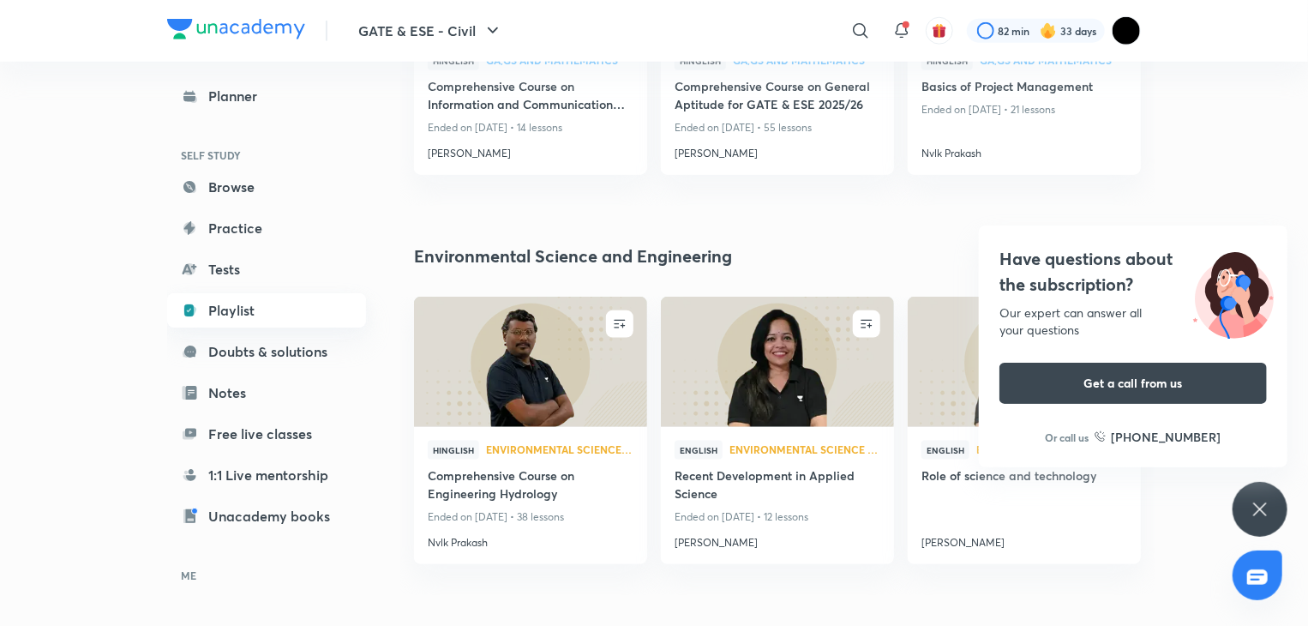
click at [336, 320] on link "Playlist" at bounding box center [266, 310] width 199 height 34
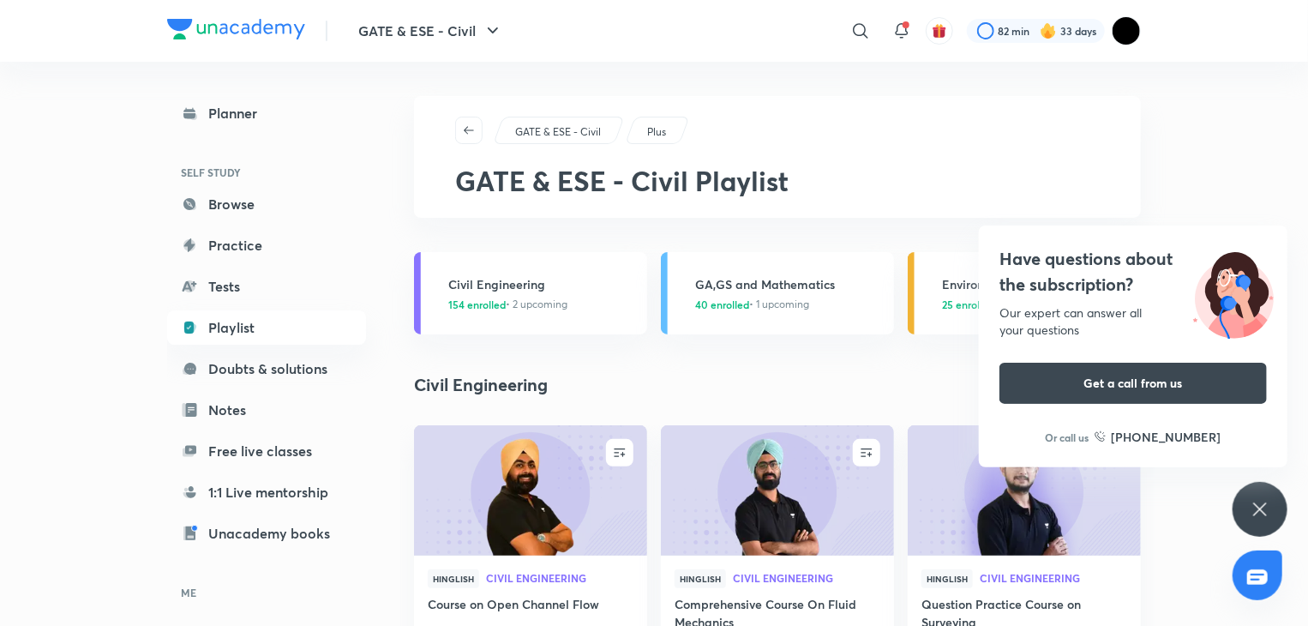
click at [309, 266] on div "Planner SELF STUDY Browse Practice Tests Playlist Doubts & solutions Notes Free…" at bounding box center [266, 389] width 199 height 586
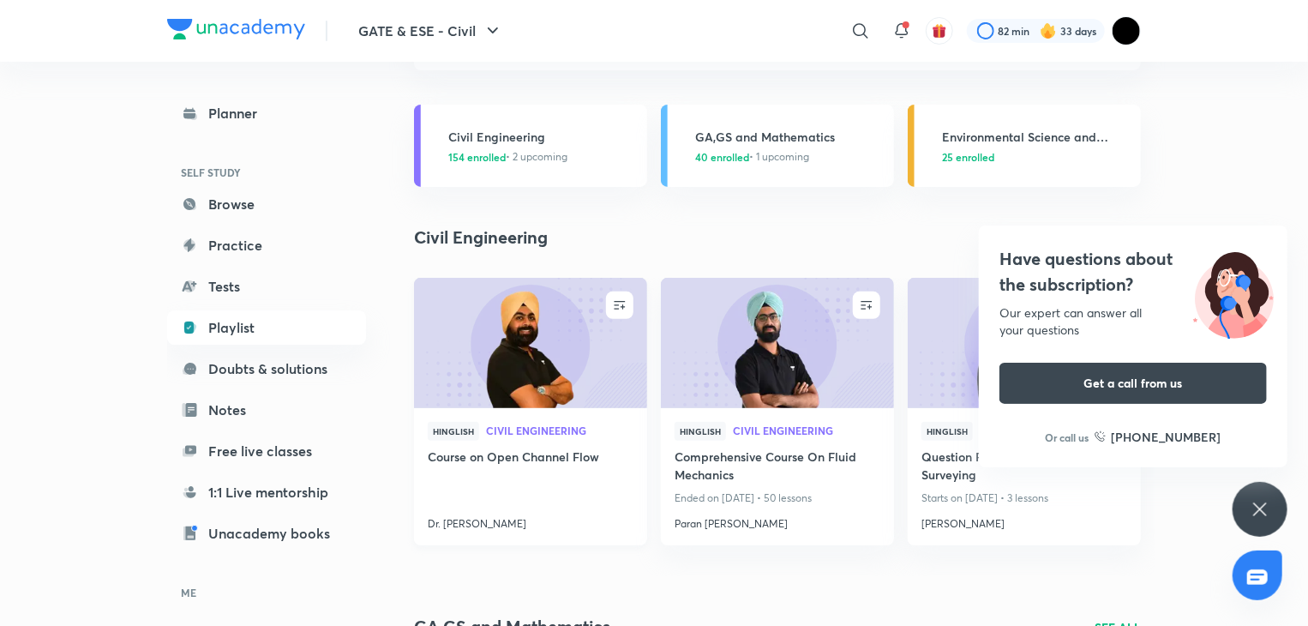
scroll to position [151, 0]
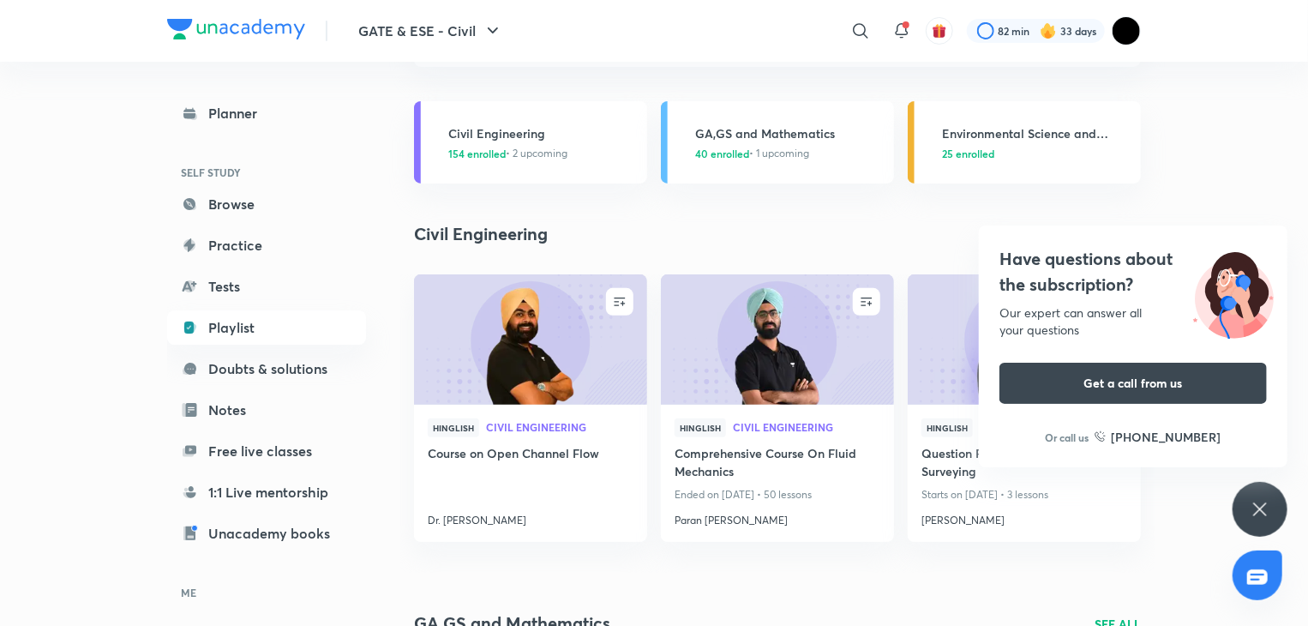
click at [1273, 505] on div "Have questions about the subscription? Our expert can answer all your questions…" at bounding box center [1260, 509] width 55 height 55
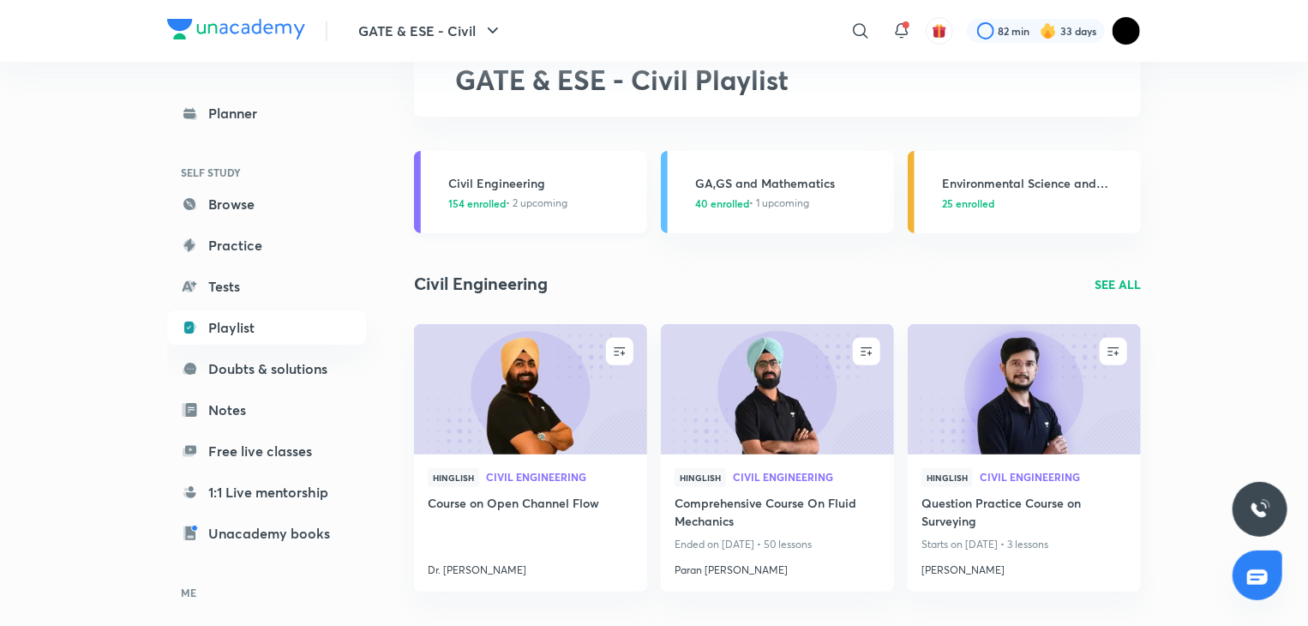
scroll to position [103, 0]
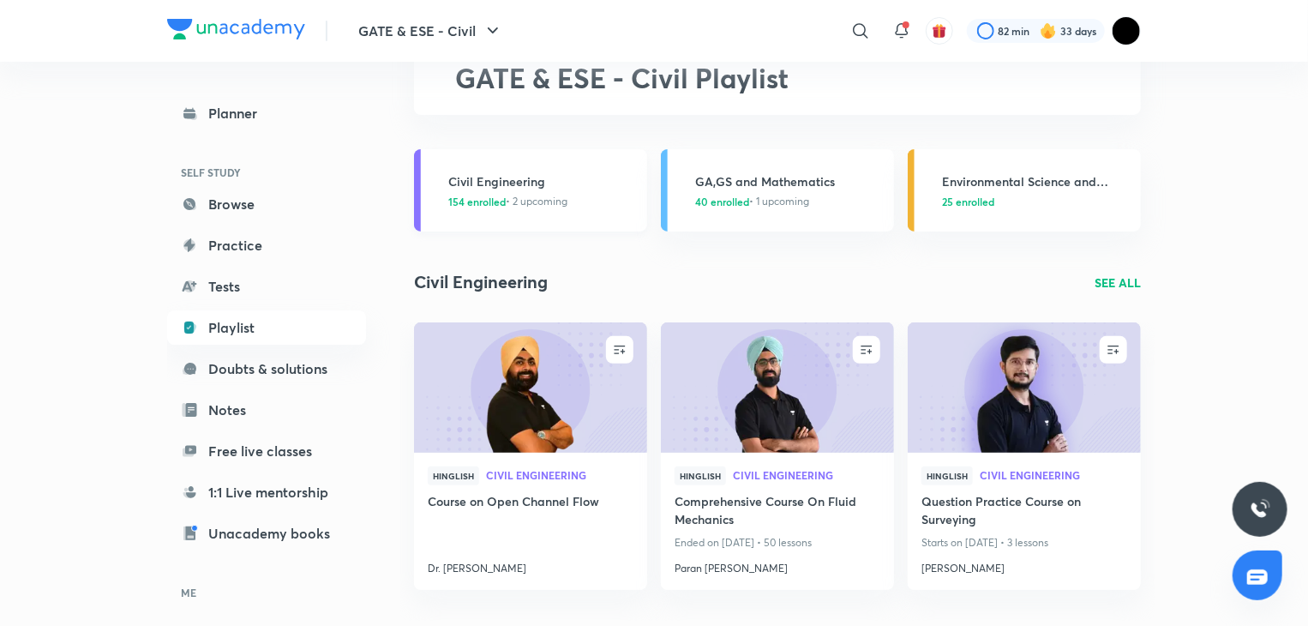
click at [574, 213] on link "Civil Engineering 154 enrolled • 2 upcoming" at bounding box center [530, 190] width 233 height 82
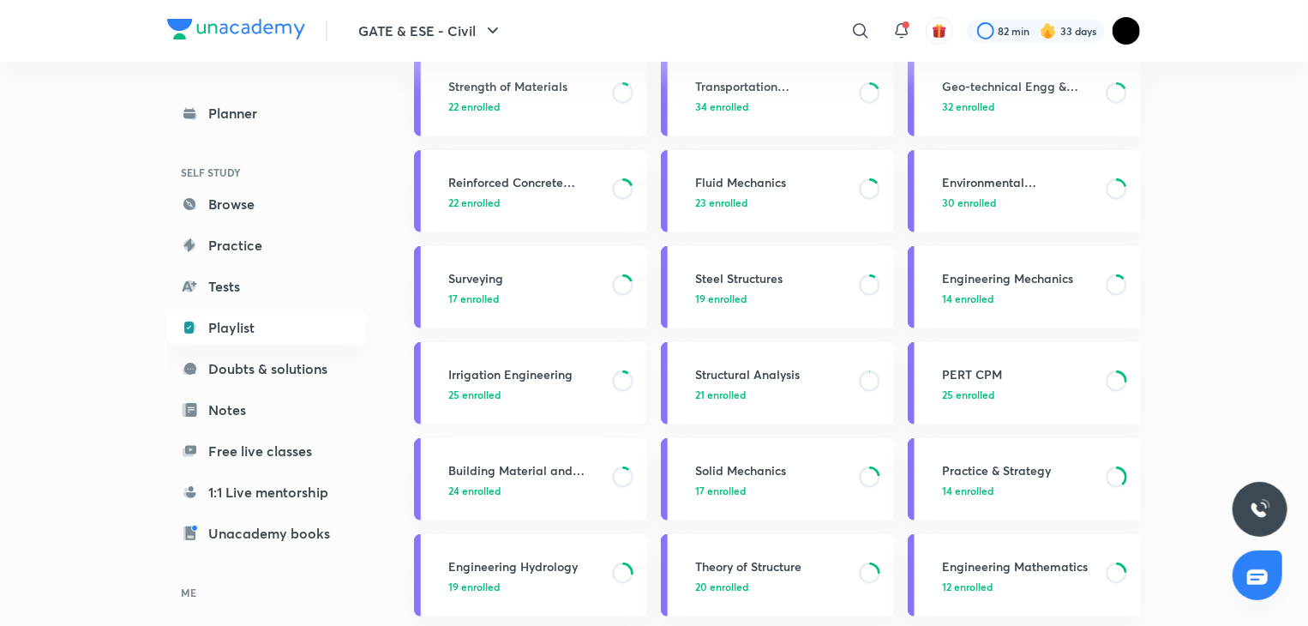
scroll to position [255, 0]
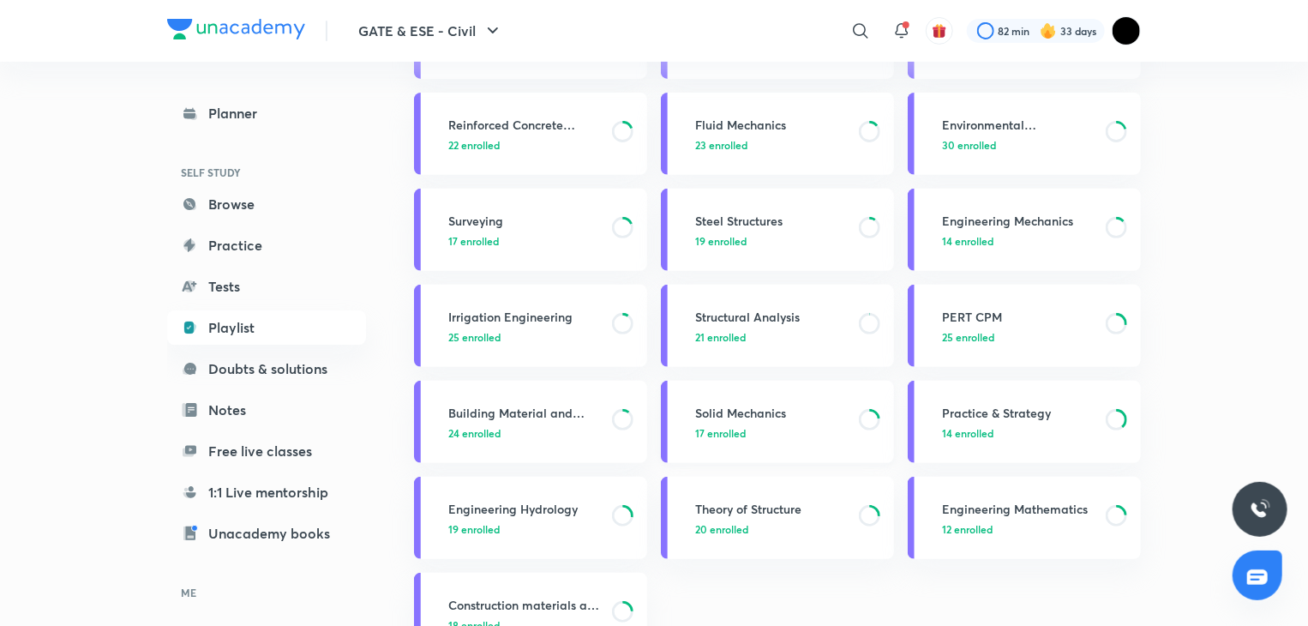
click at [791, 404] on h3 "Solid Mechanics" at bounding box center [771, 413] width 153 height 18
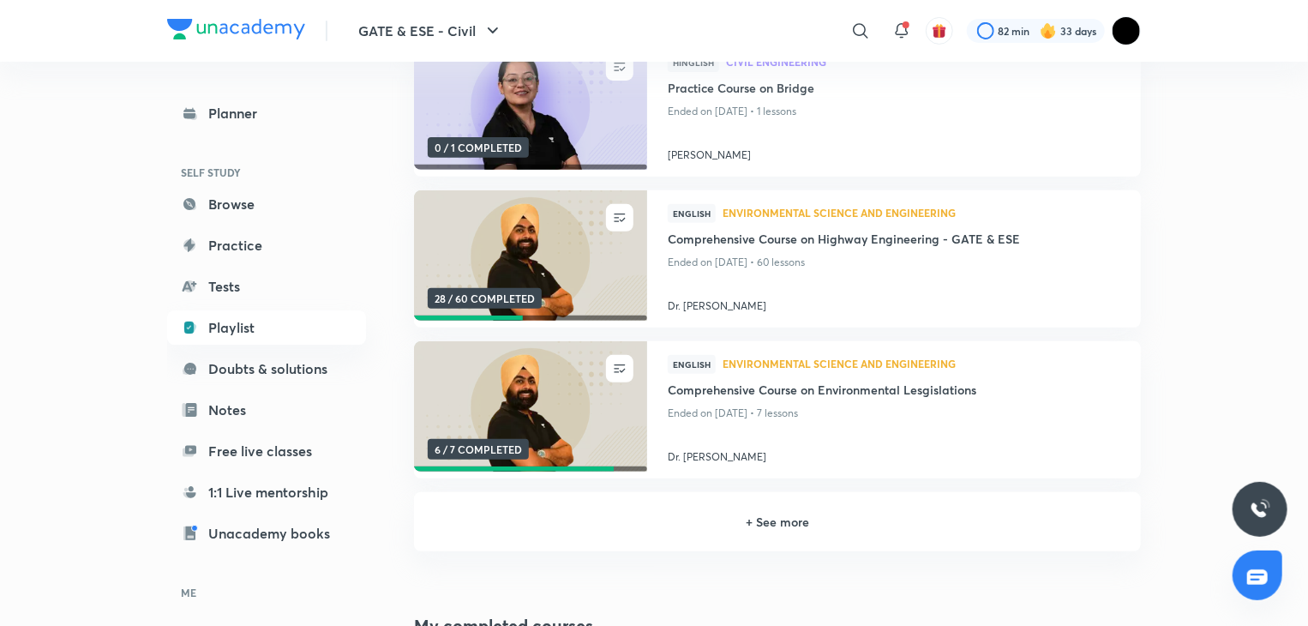
scroll to position [261, 0]
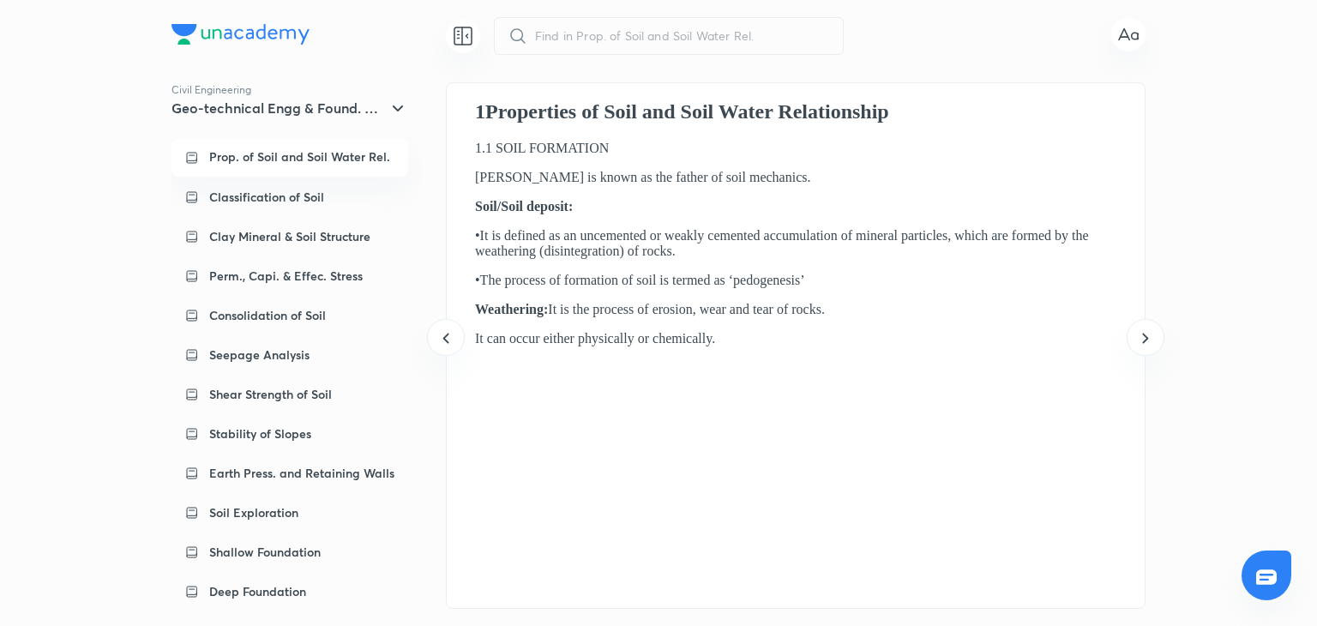
scroll to position [0, 30703]
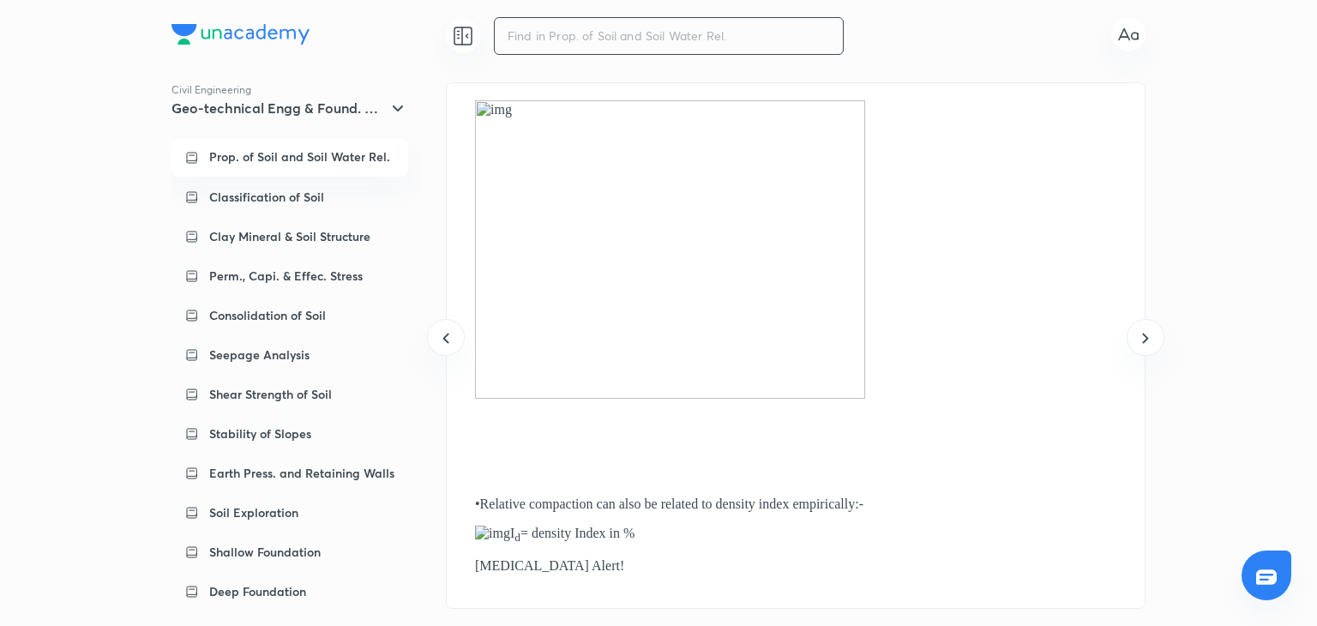
click at [718, 45] on input "text" at bounding box center [668, 36] width 322 height 38
